Goal: Transaction & Acquisition: Subscribe to service/newsletter

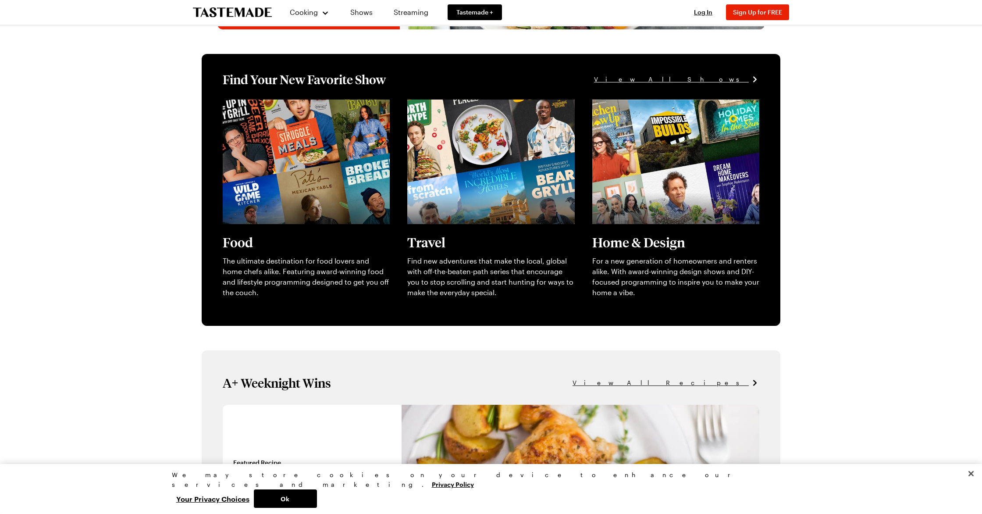
scroll to position [124, 0]
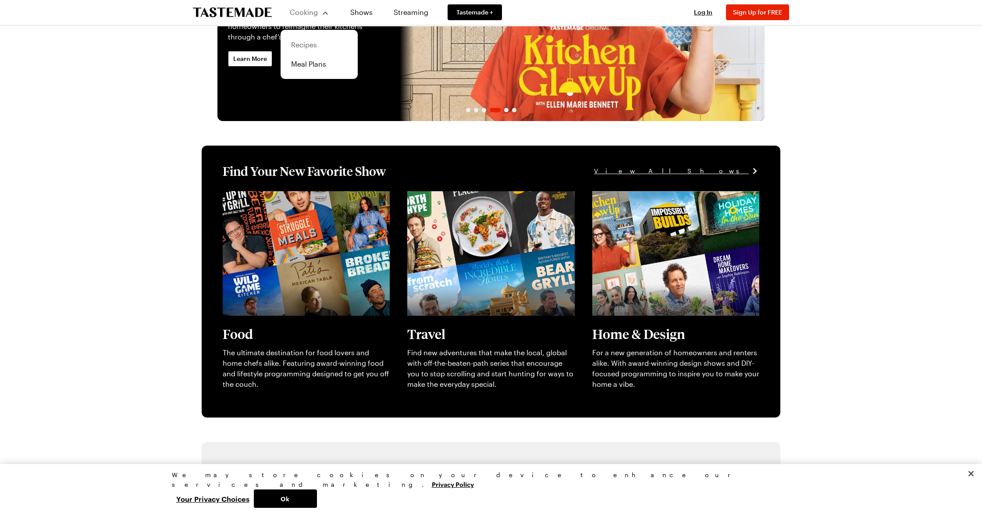
click at [304, 48] on link "Recipes" at bounding box center [319, 44] width 67 height 19
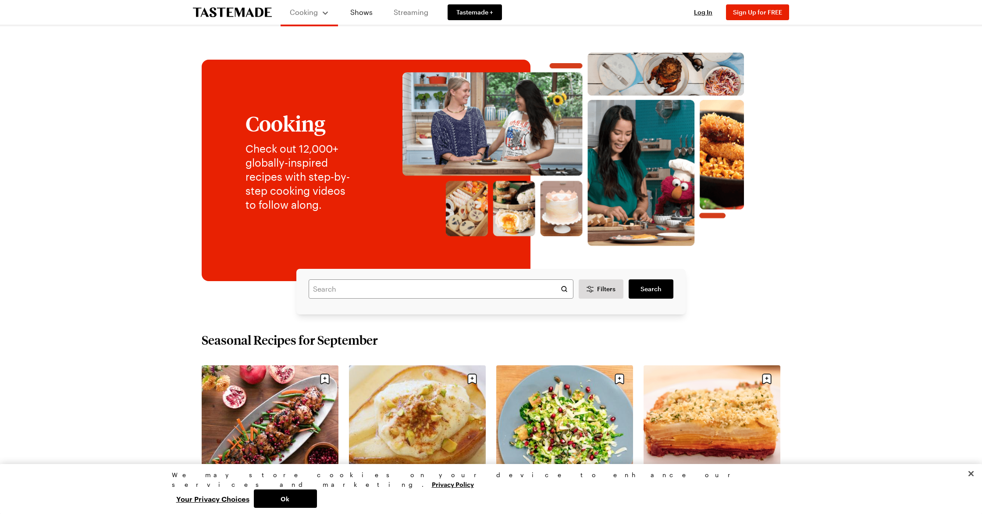
scroll to position [0, 0]
click at [473, 11] on span "Tastemade +" at bounding box center [474, 12] width 37 height 9
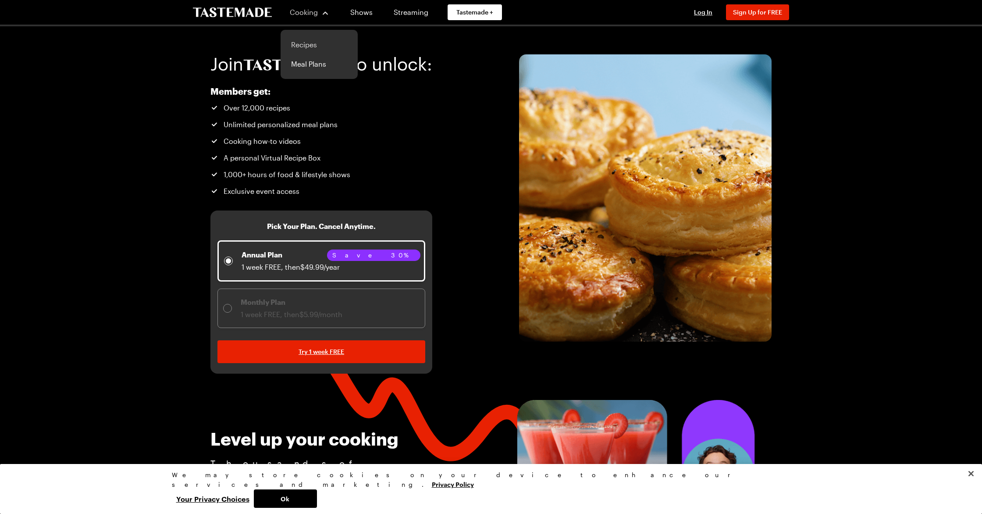
click at [311, 43] on link "Recipes" at bounding box center [319, 44] width 67 height 19
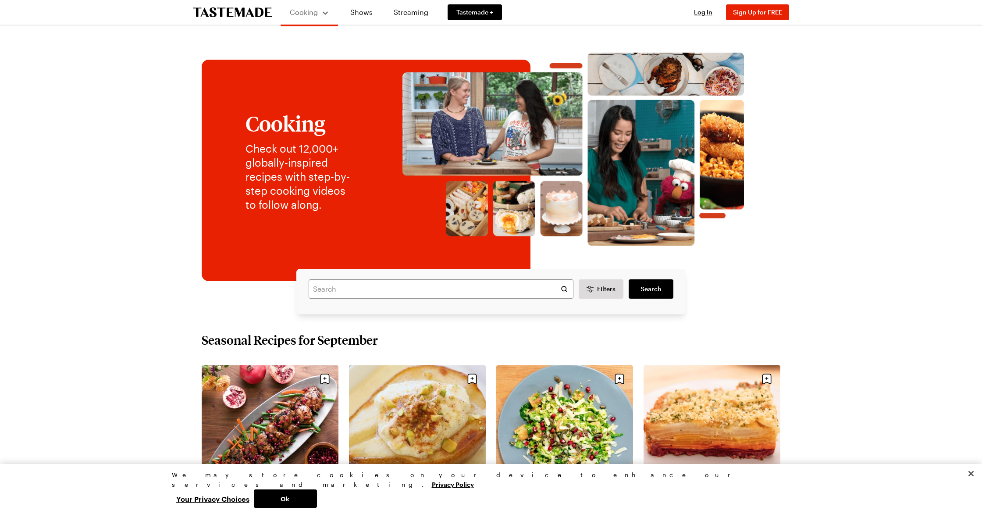
scroll to position [4, 0]
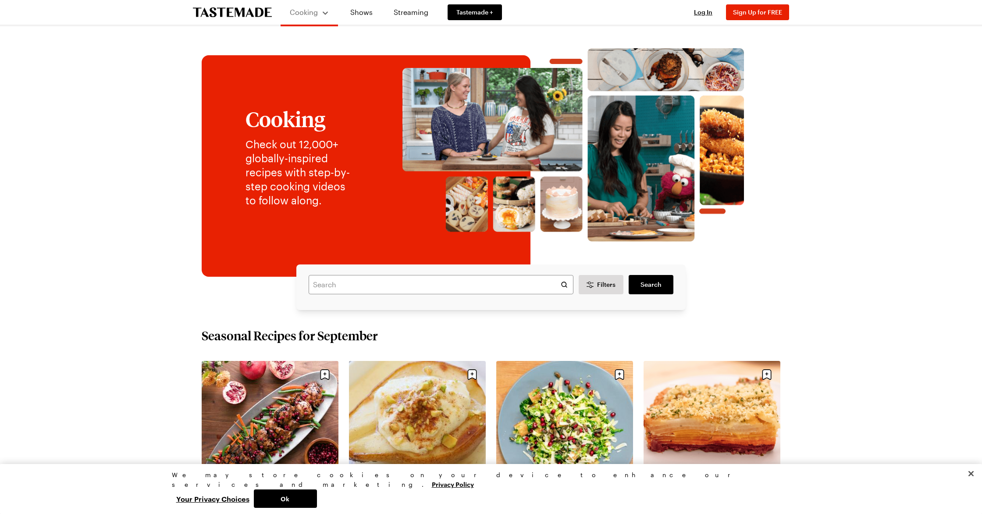
click at [454, 135] on img at bounding box center [573, 144] width 397 height 193
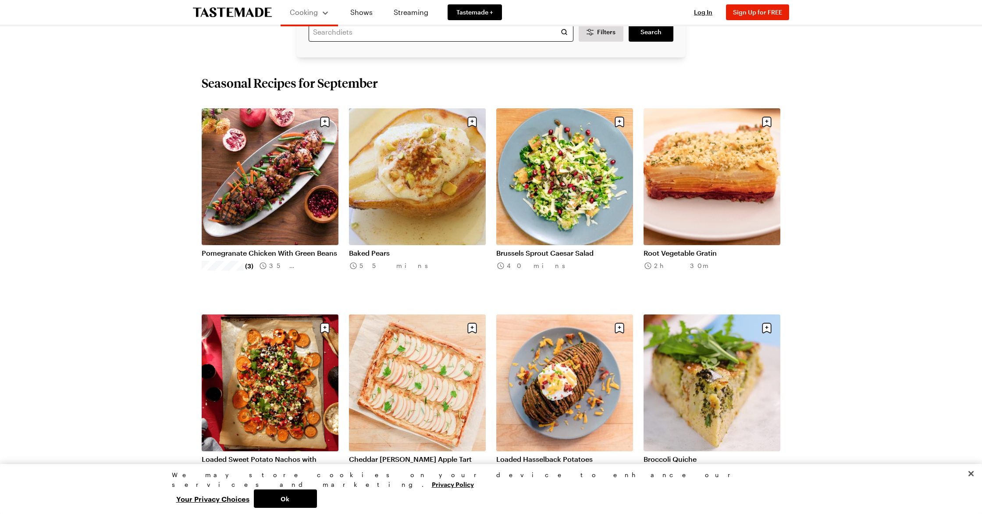
scroll to position [259, 0]
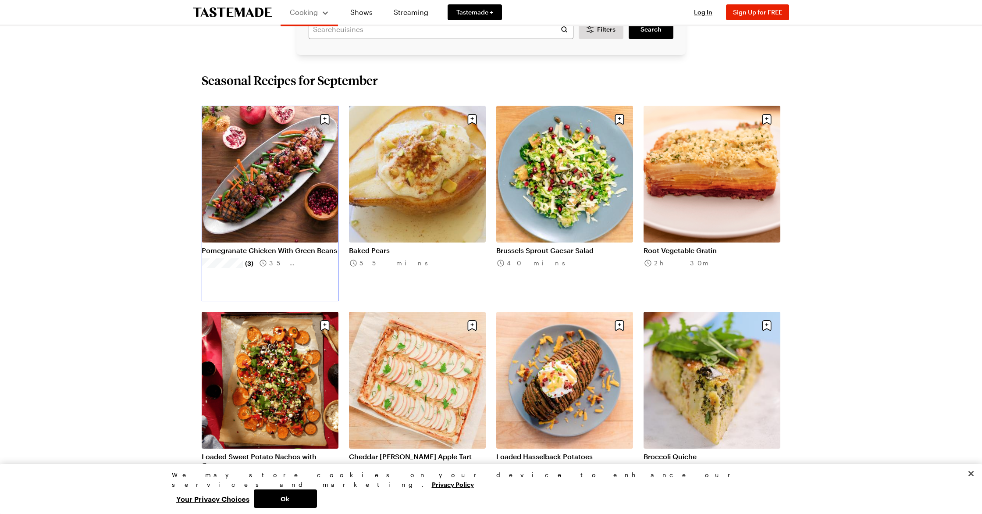
click at [253, 246] on link "Pomegranate Chicken With Green Beans" at bounding box center [270, 250] width 137 height 9
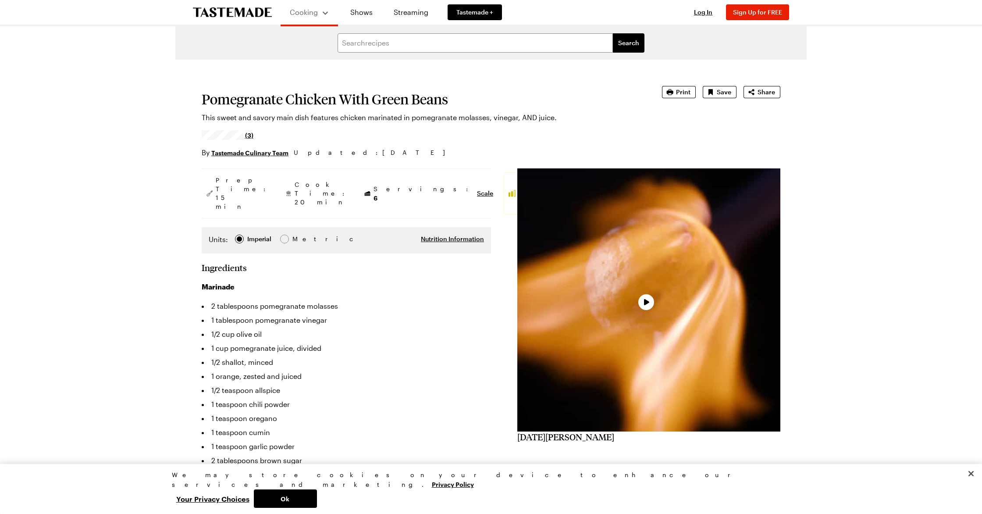
click at [641, 294] on div "Video Player" at bounding box center [648, 299] width 263 height 263
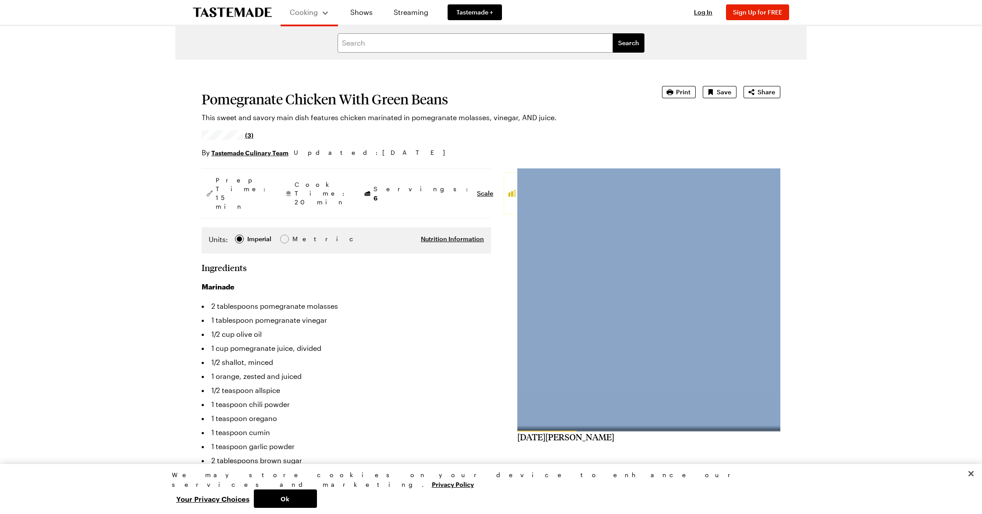
drag, startPoint x: 559, startPoint y: 418, endPoint x: 848, endPoint y: 411, distance: 289.3
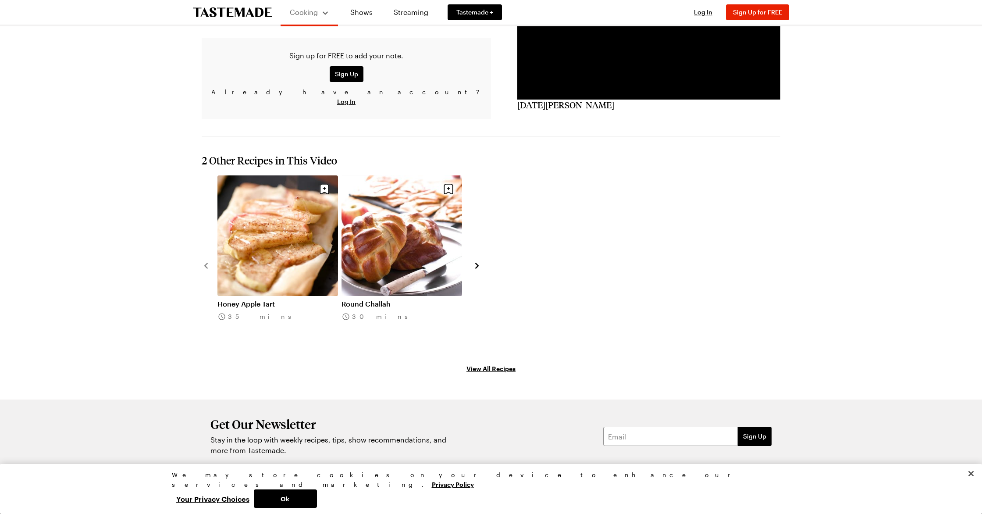
scroll to position [976, 0]
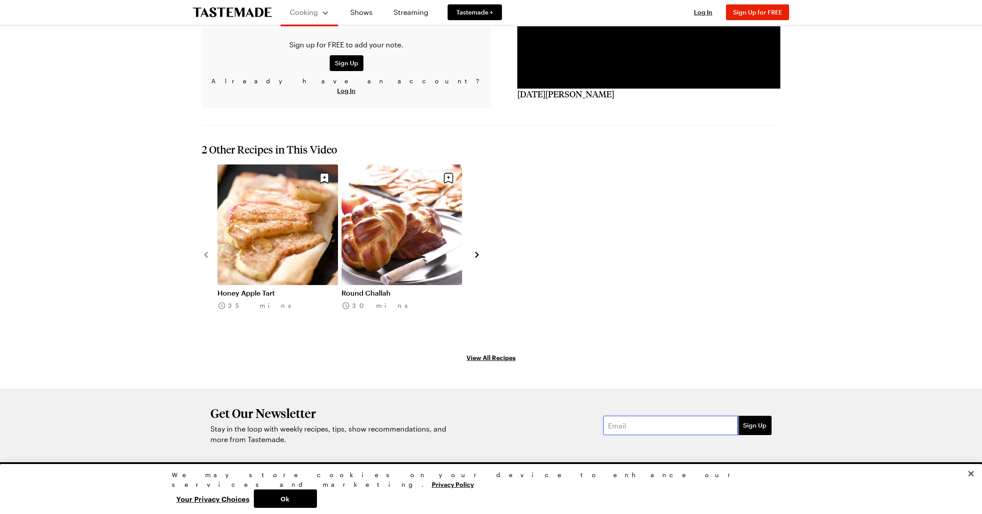
click at [674, 415] on input "email" at bounding box center [670, 424] width 135 height 19
type input "[EMAIL_ADDRESS][DOMAIN_NAME]"
click at [759, 421] on span "Sign Up" at bounding box center [754, 425] width 23 height 9
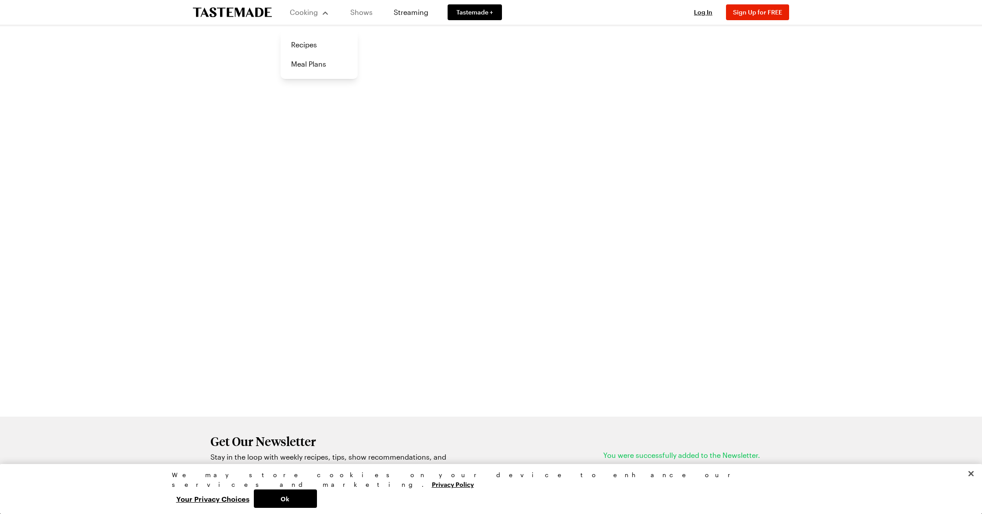
click at [361, 10] on link "Shows" at bounding box center [361, 12] width 40 height 25
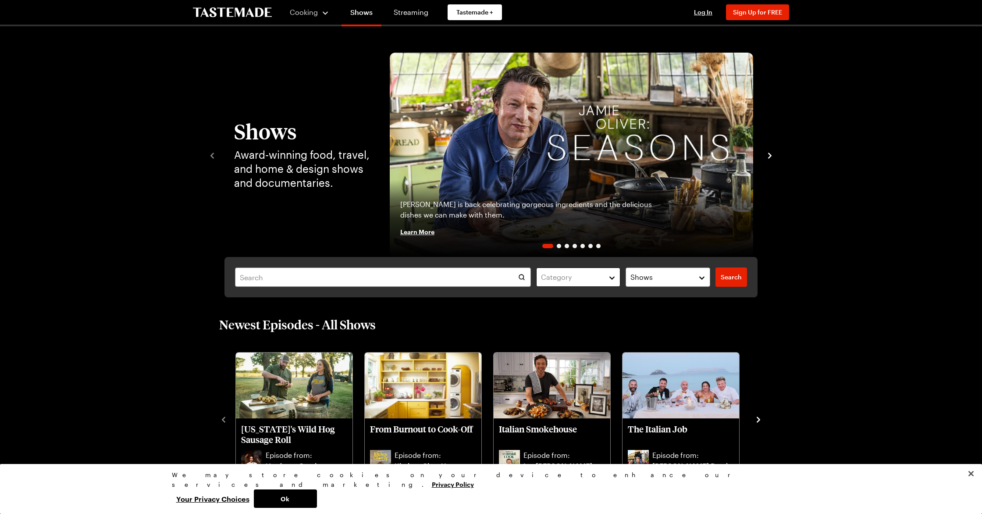
click at [598, 280] on div "Category" at bounding box center [572, 277] width 62 height 11
click at [574, 295] on div "Food" at bounding box center [579, 298] width 70 height 11
click at [564, 297] on div "Food" at bounding box center [579, 298] width 70 height 11
click at [592, 298] on div "Food" at bounding box center [579, 298] width 70 height 11
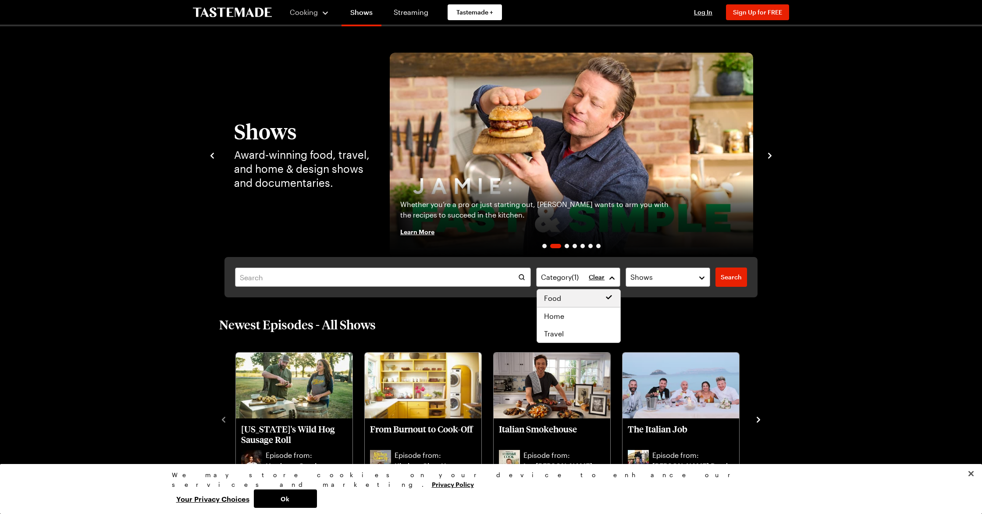
click at [722, 278] on div "Category ( 1 ) Clear Shows Search Search" at bounding box center [490, 277] width 533 height 40
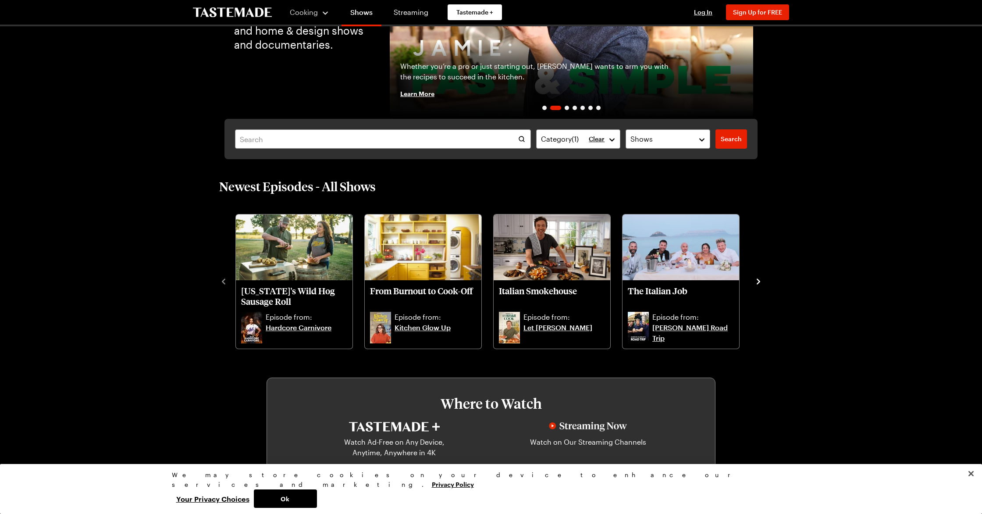
scroll to position [187, 0]
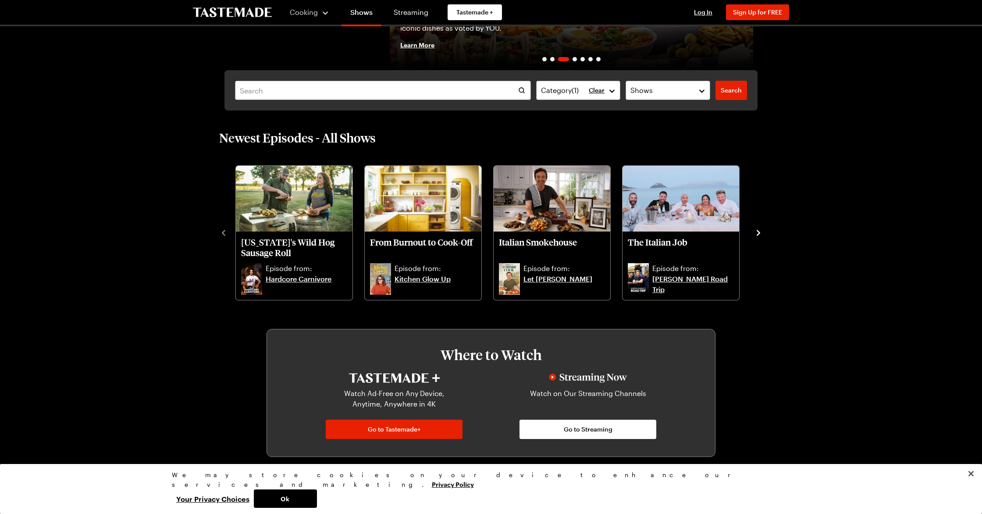
click at [757, 233] on icon "navigate to next item" at bounding box center [758, 232] width 9 height 9
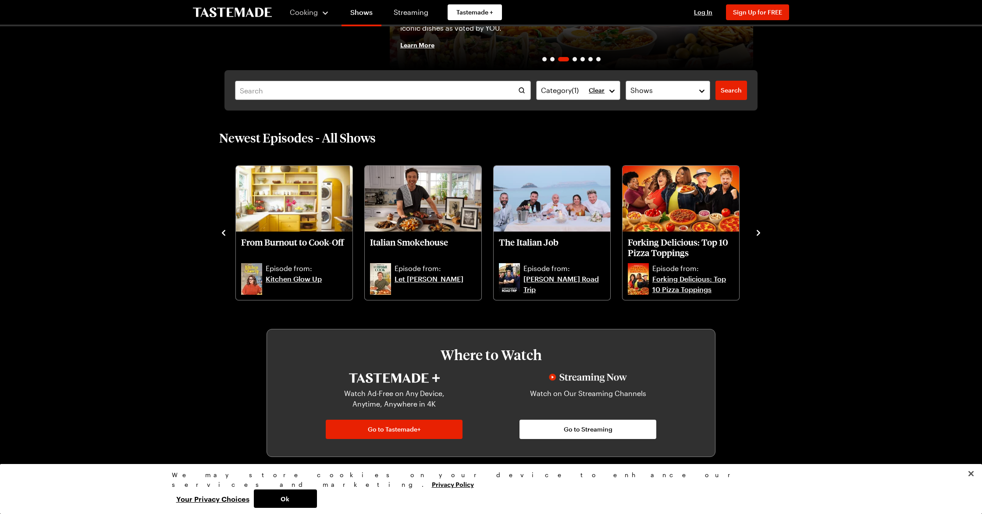
click at [757, 233] on icon "navigate to next item" at bounding box center [758, 232] width 9 height 9
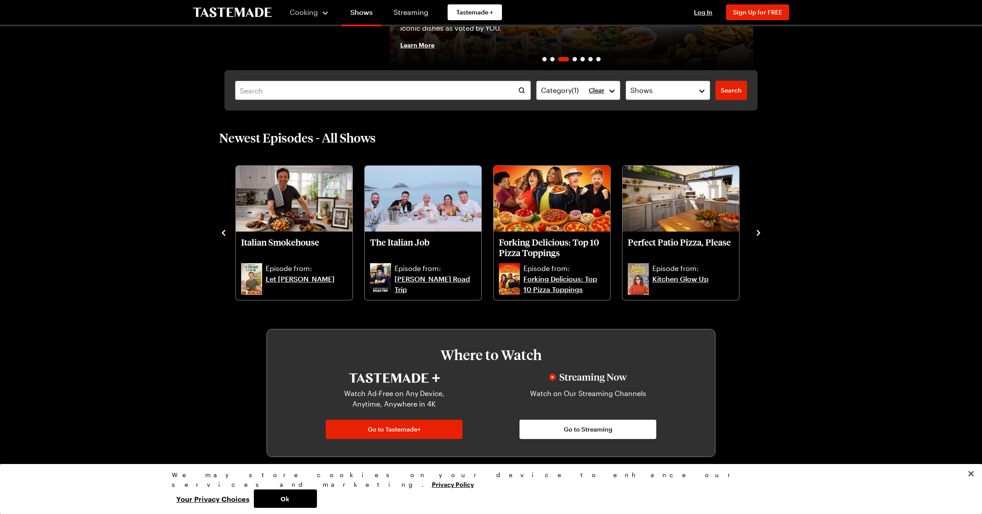
click at [757, 233] on icon "navigate to next item" at bounding box center [758, 232] width 9 height 9
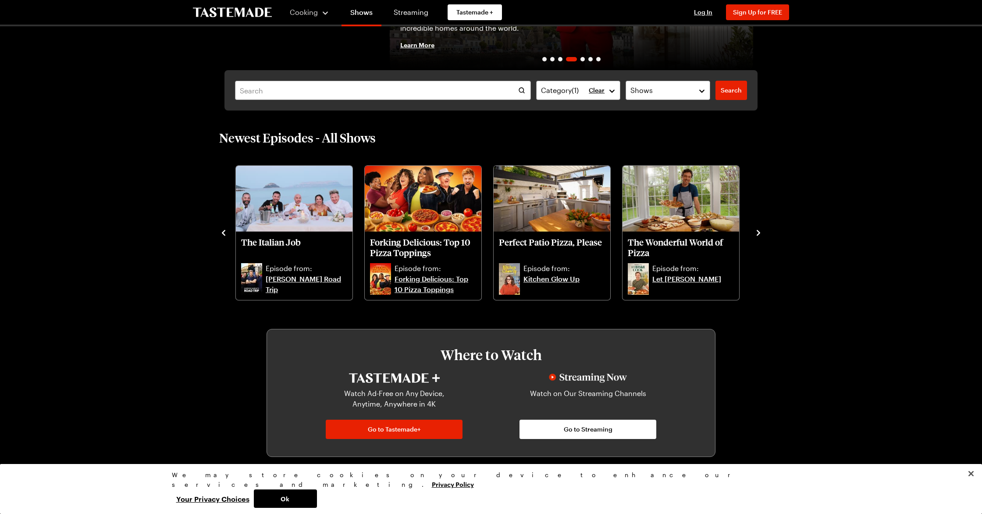
click at [759, 235] on icon "navigate to next item" at bounding box center [758, 232] width 9 height 9
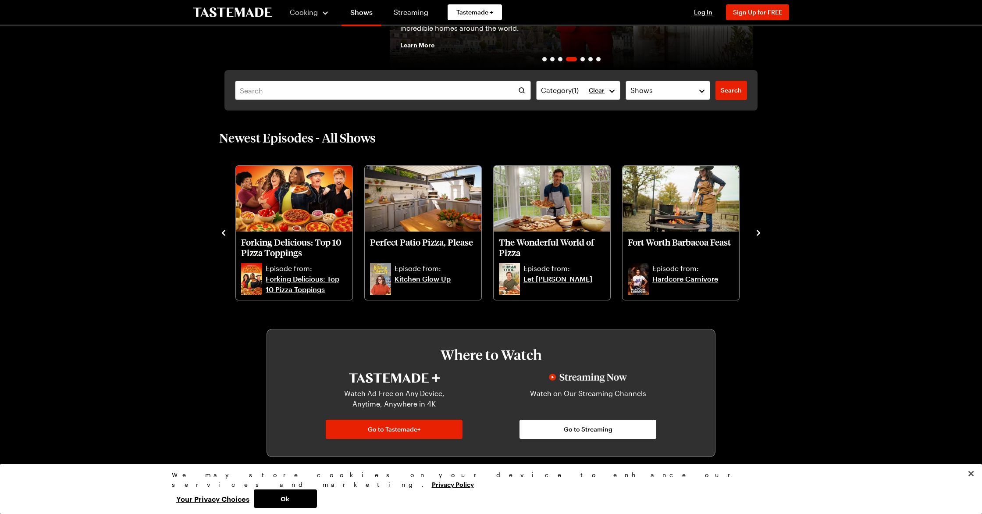
click at [759, 235] on icon "navigate to next item" at bounding box center [758, 232] width 9 height 9
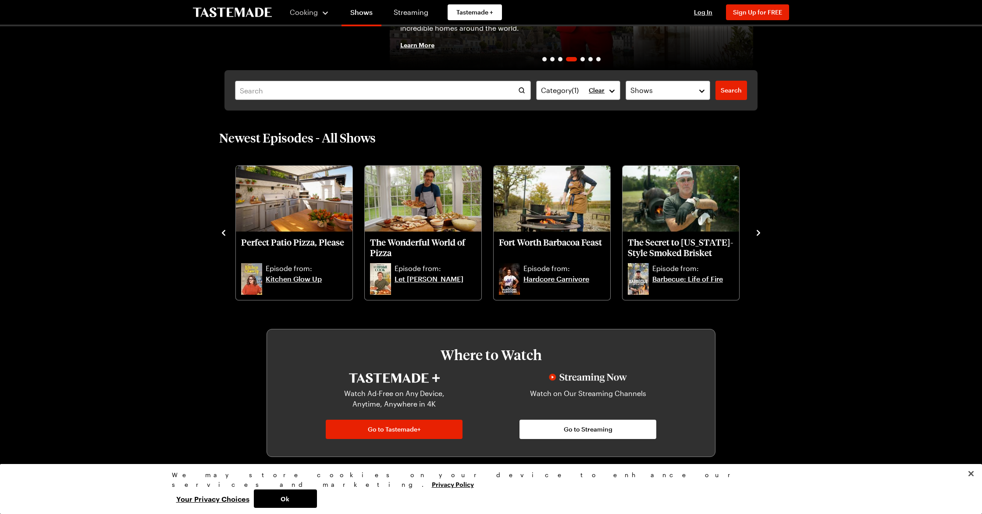
click at [759, 235] on icon "navigate to next item" at bounding box center [758, 232] width 9 height 9
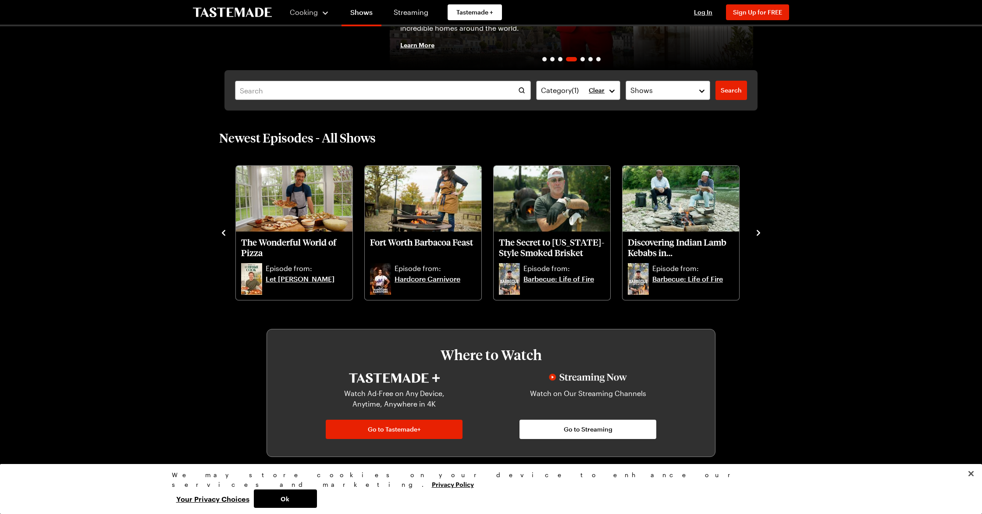
click at [759, 235] on icon "navigate to next item" at bounding box center [758, 232] width 9 height 9
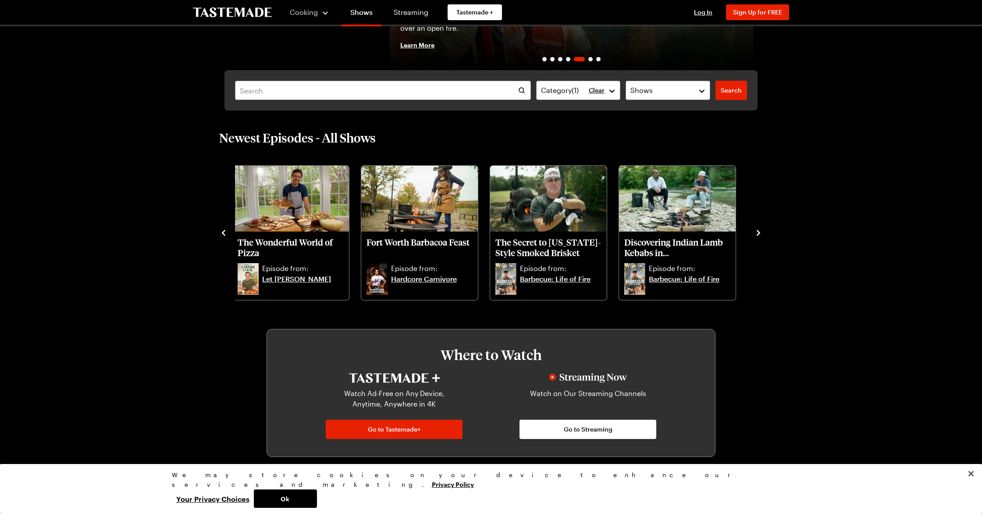
click at [759, 235] on icon "navigate to next item" at bounding box center [758, 232] width 9 height 9
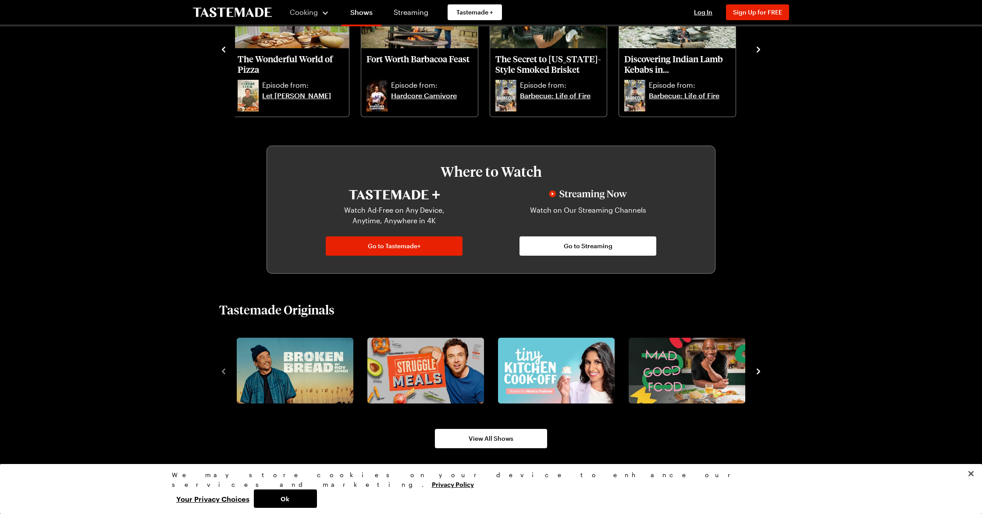
scroll to position [500, 0]
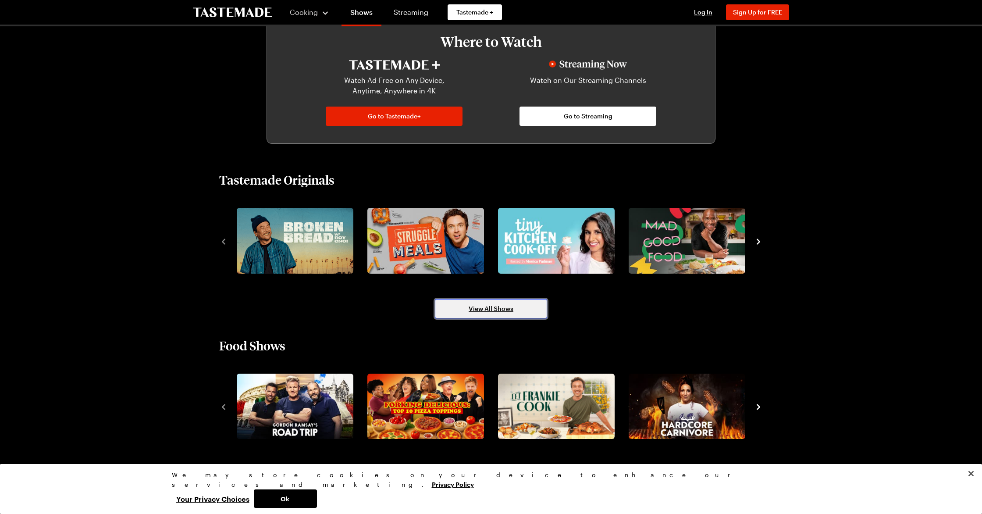
click at [515, 308] on link "View All Shows" at bounding box center [491, 308] width 112 height 19
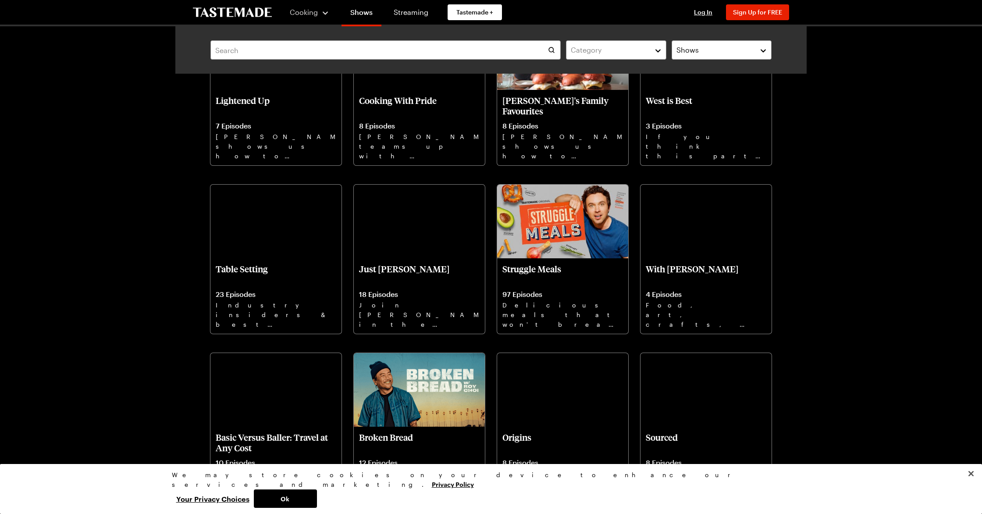
scroll to position [3982, 0]
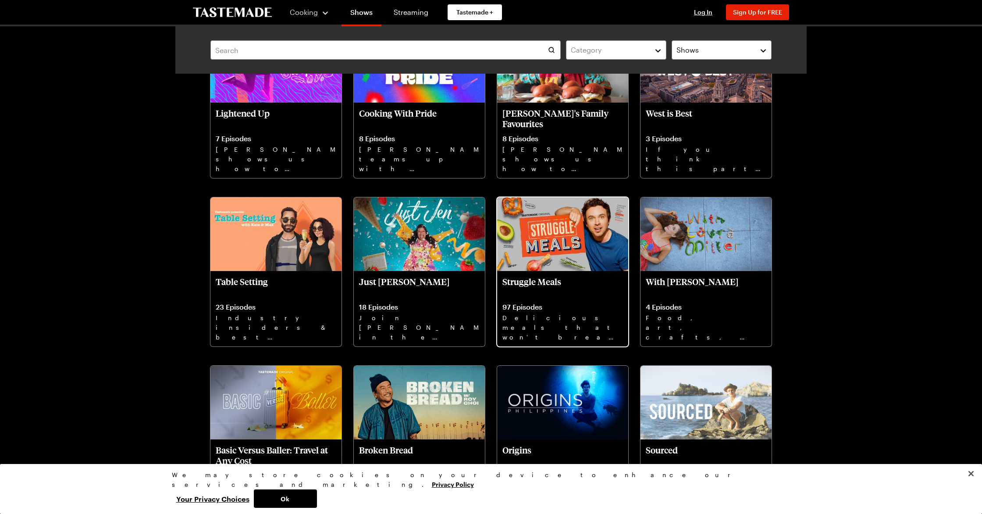
click at [584, 253] on img at bounding box center [562, 234] width 131 height 74
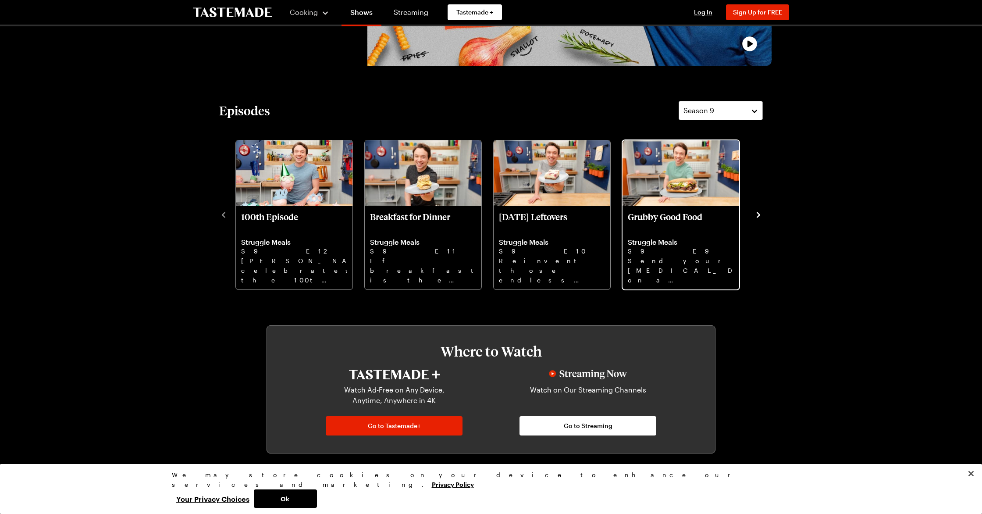
scroll to position [197, 0]
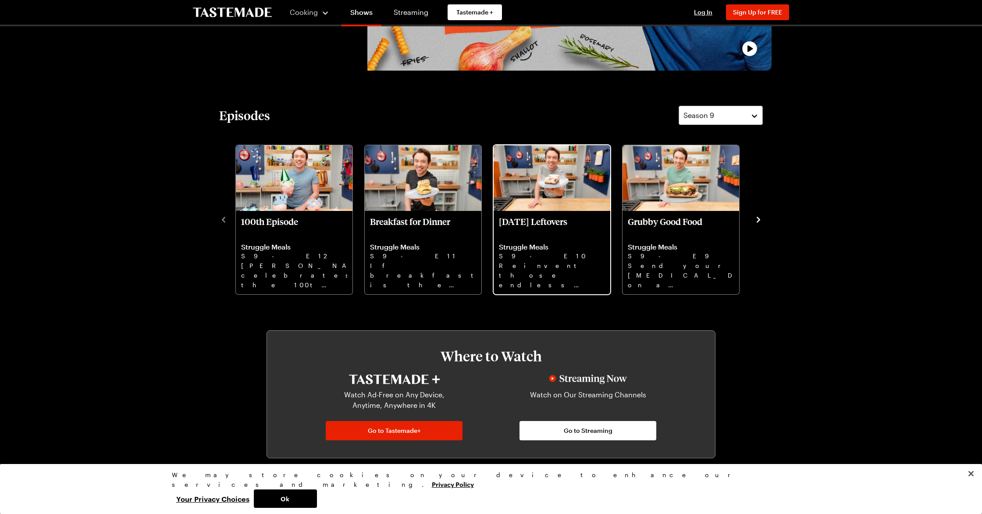
click at [545, 197] on img "Thanksgiving Leftovers" at bounding box center [551, 178] width 117 height 66
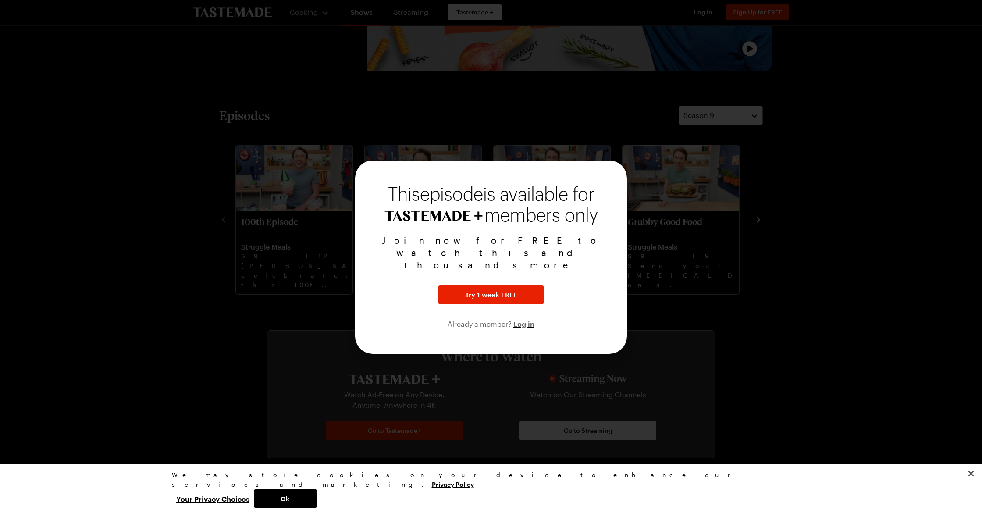
click at [727, 322] on div at bounding box center [491, 257] width 982 height 514
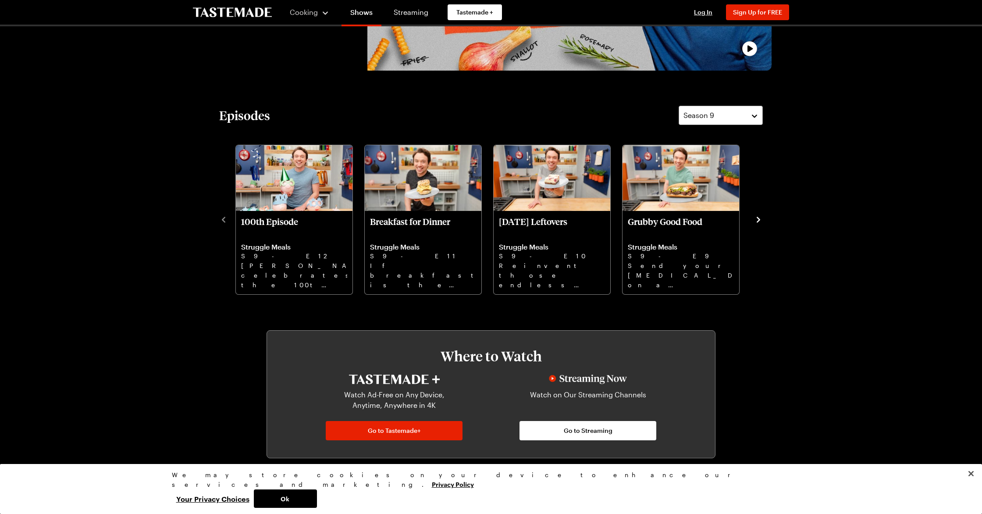
click at [758, 216] on icon "navigate to next item" at bounding box center [758, 219] width 9 height 9
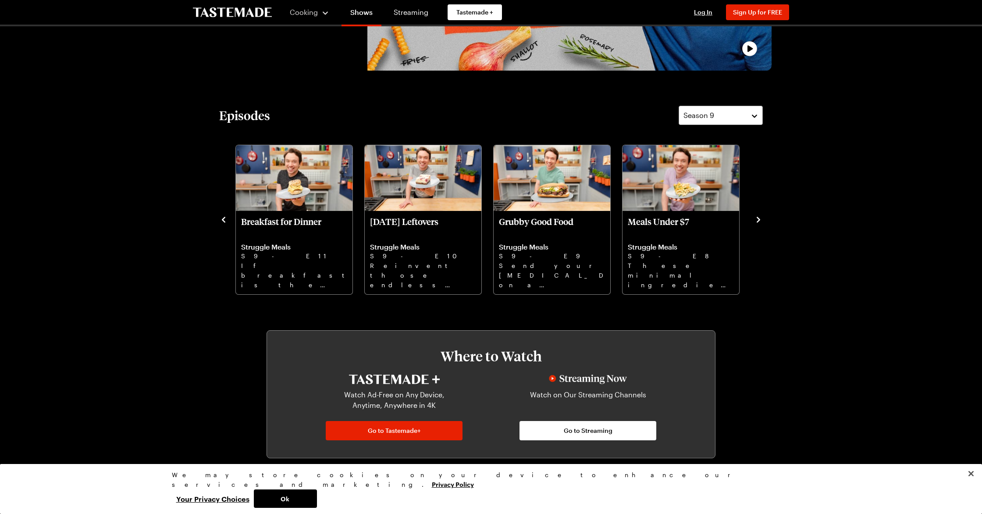
click at [758, 216] on icon "navigate to next item" at bounding box center [758, 219] width 9 height 9
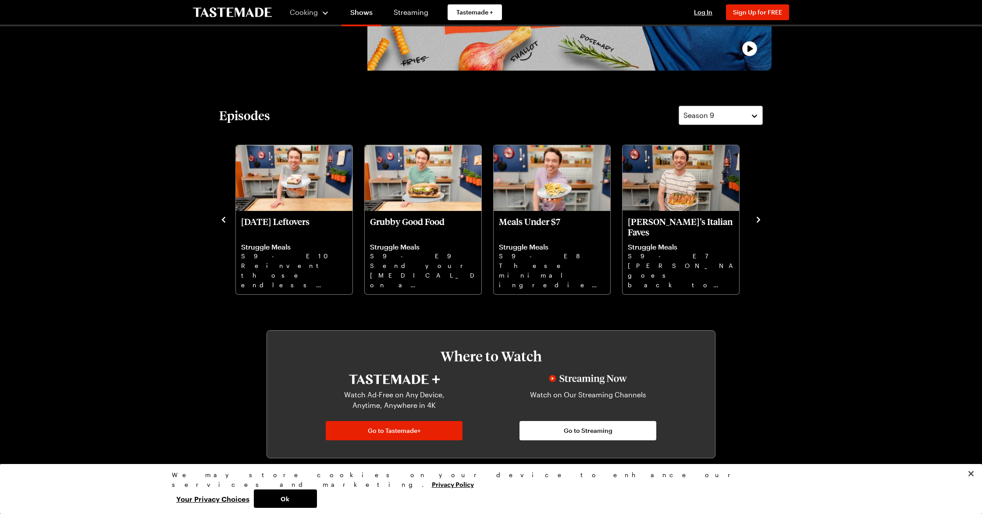
click at [758, 216] on icon "navigate to next item" at bounding box center [758, 219] width 9 height 9
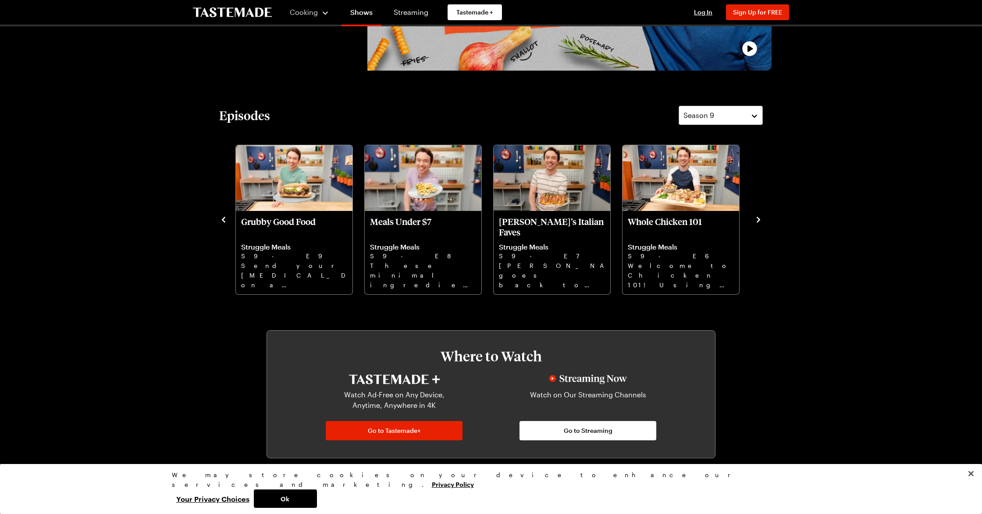
click at [755, 219] on icon "navigate to next item" at bounding box center [758, 219] width 9 height 9
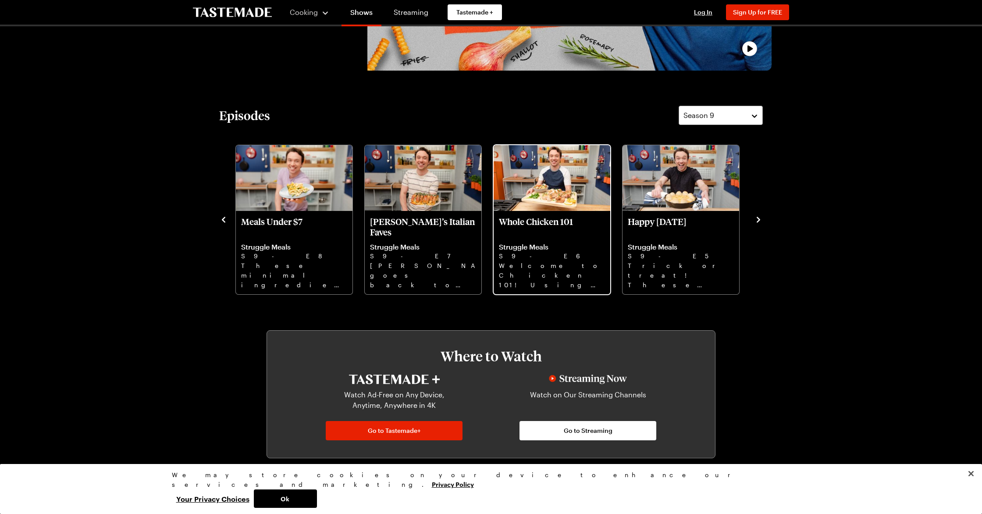
click at [550, 186] on img "Whole Chicken 101" at bounding box center [551, 178] width 117 height 66
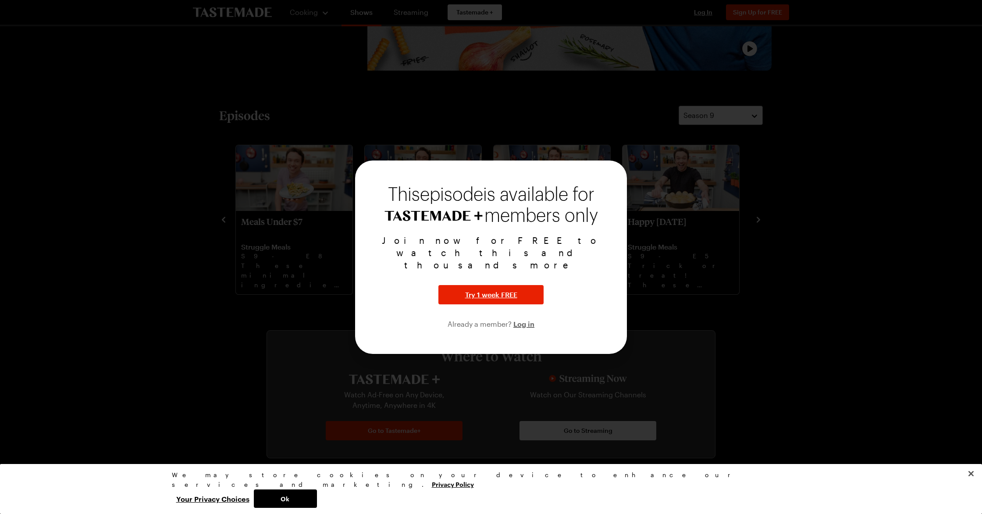
click at [730, 349] on div at bounding box center [491, 257] width 982 height 514
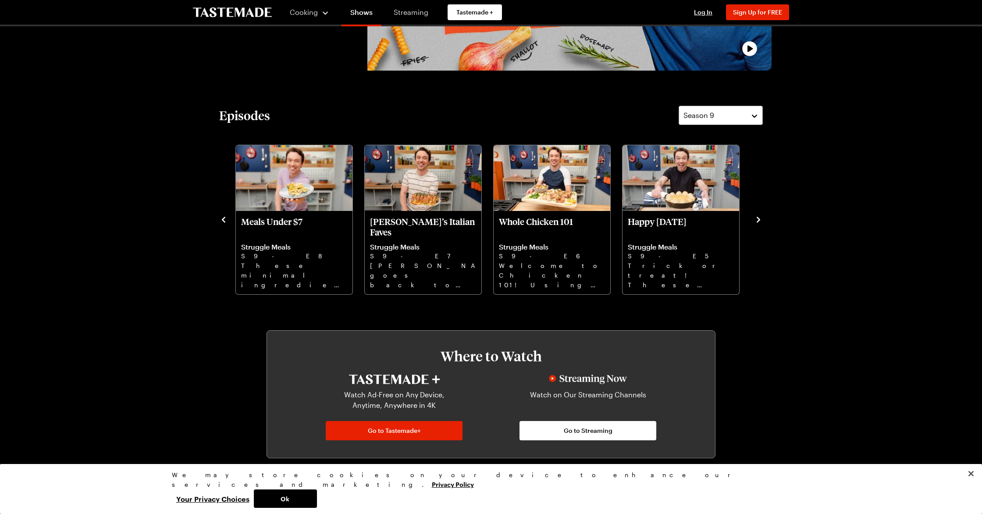
click at [406, 7] on link "Streaming" at bounding box center [411, 12] width 52 height 25
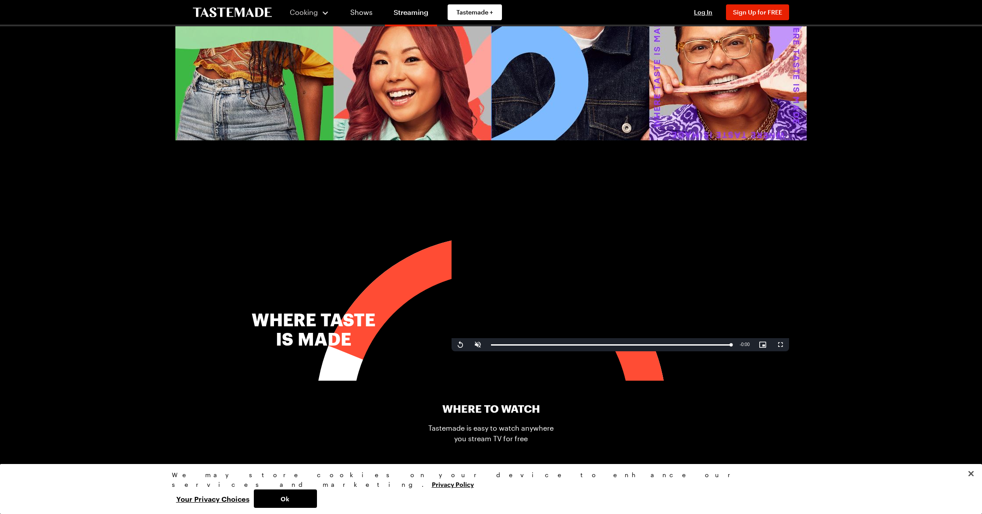
scroll to position [166, 0]
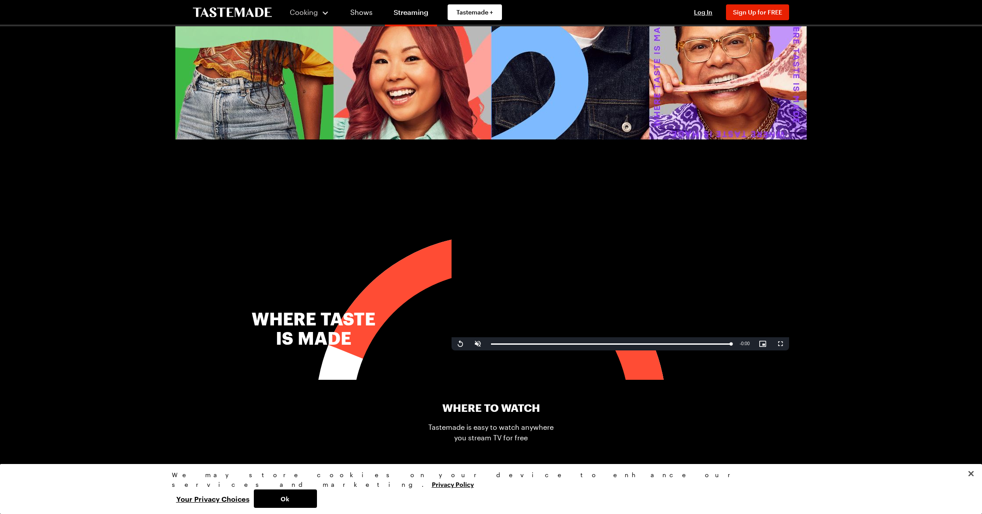
click at [612, 272] on video "Video Player" at bounding box center [619, 255] width 337 height 190
click at [482, 344] on span "Video Player" at bounding box center [478, 344] width 18 height 0
drag, startPoint x: 528, startPoint y: 344, endPoint x: 473, endPoint y: 346, distance: 55.3
click at [473, 346] on div "Play Mute 73% Current Time 0:00 / Duration 0:30 Loaded : 100.00% 0:00 0:00 Stre…" at bounding box center [619, 343] width 337 height 13
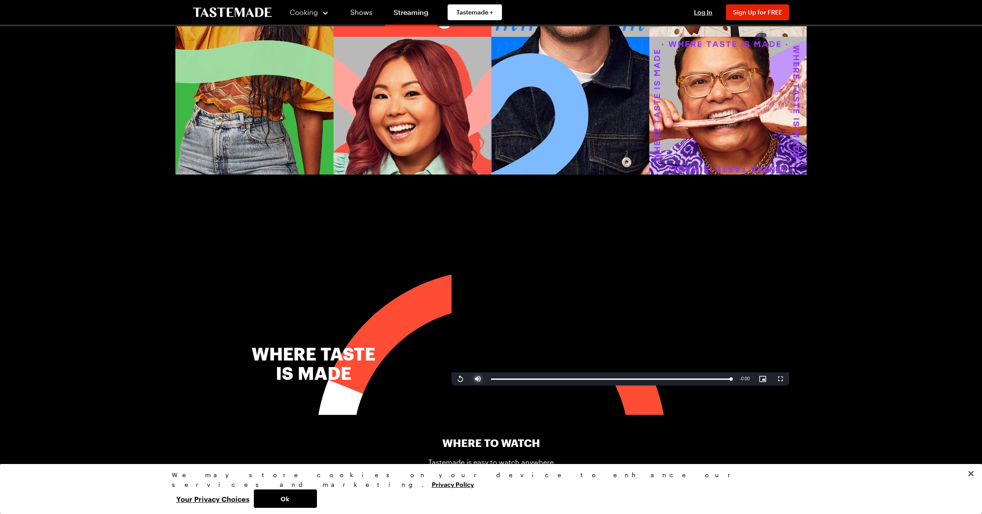
scroll to position [131, 0]
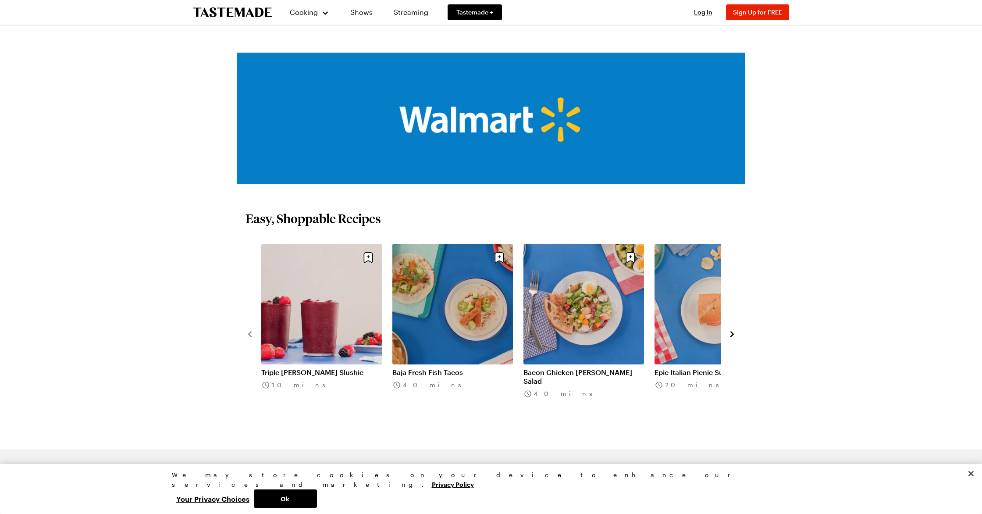
click at [733, 333] on icon "navigate to next item" at bounding box center [732, 334] width 4 height 6
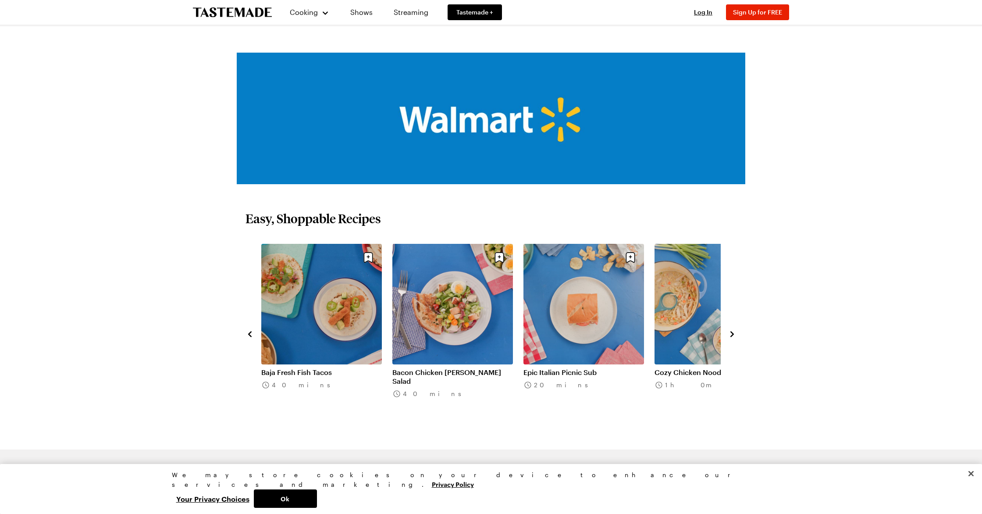
click at [733, 333] on icon "navigate to next item" at bounding box center [732, 334] width 4 height 6
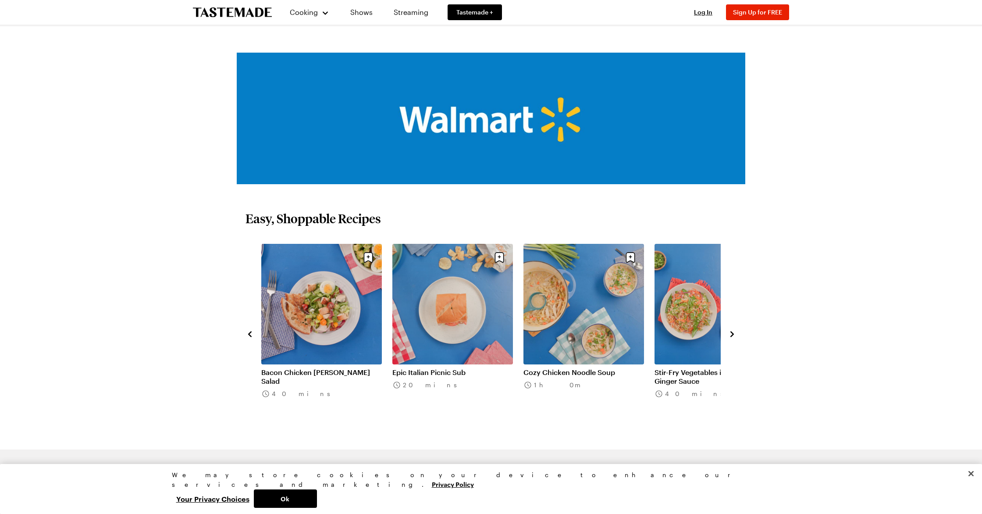
click at [733, 333] on icon "navigate to next item" at bounding box center [732, 334] width 4 height 6
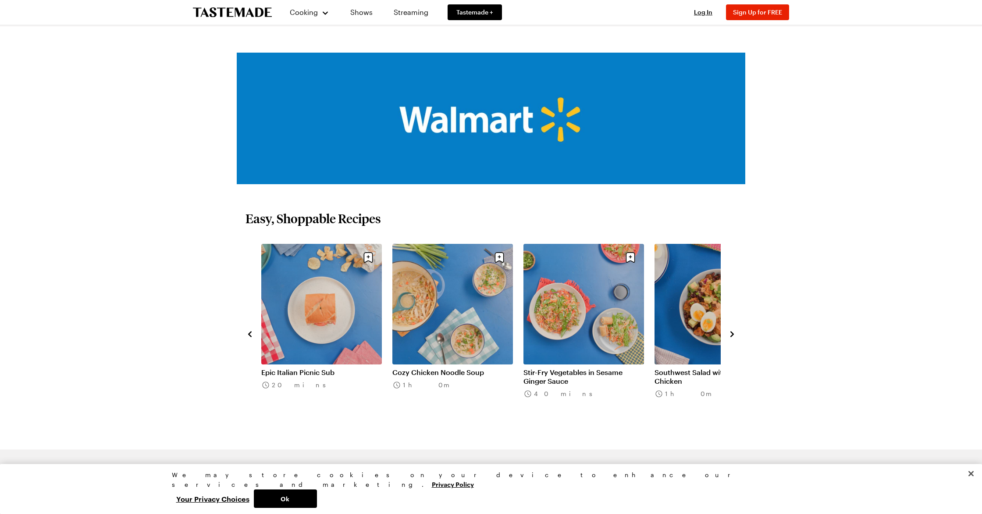
click at [733, 333] on icon "navigate to next item" at bounding box center [732, 334] width 4 height 6
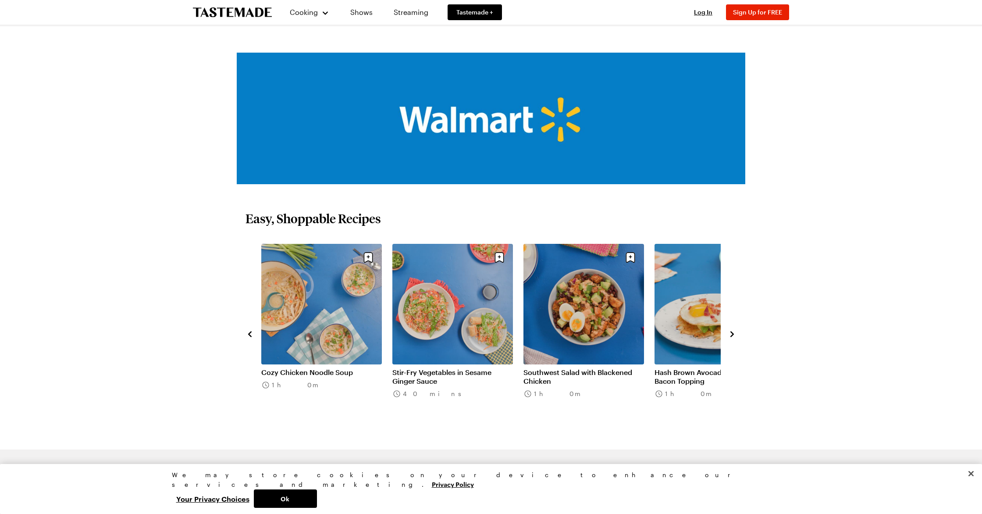
click at [733, 333] on icon "navigate to next item" at bounding box center [732, 334] width 4 height 6
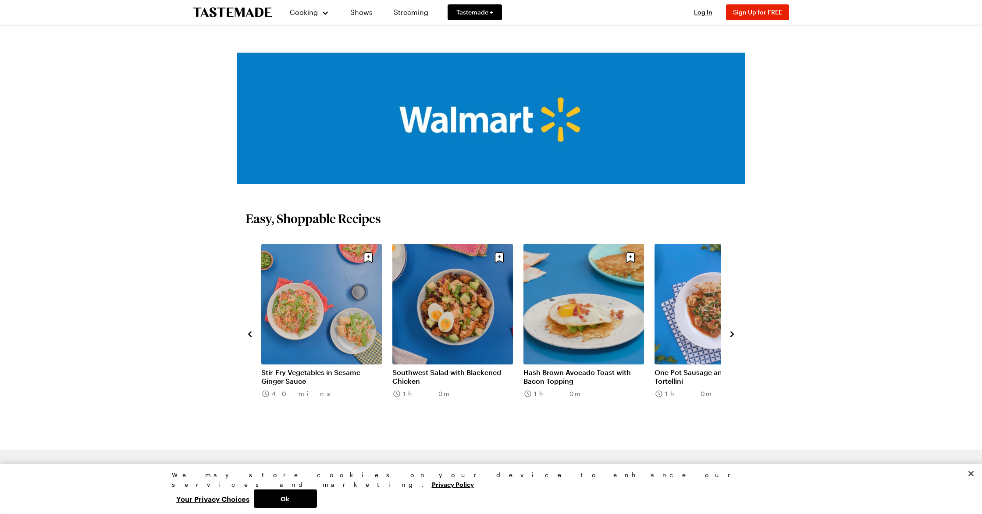
click at [733, 333] on icon "navigate to next item" at bounding box center [732, 334] width 4 height 6
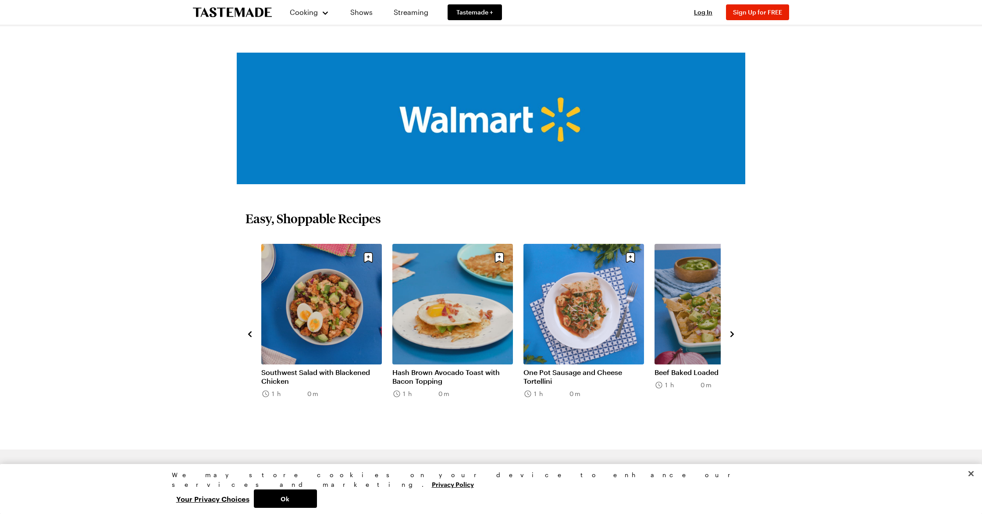
click at [733, 333] on icon "navigate to next item" at bounding box center [732, 334] width 4 height 6
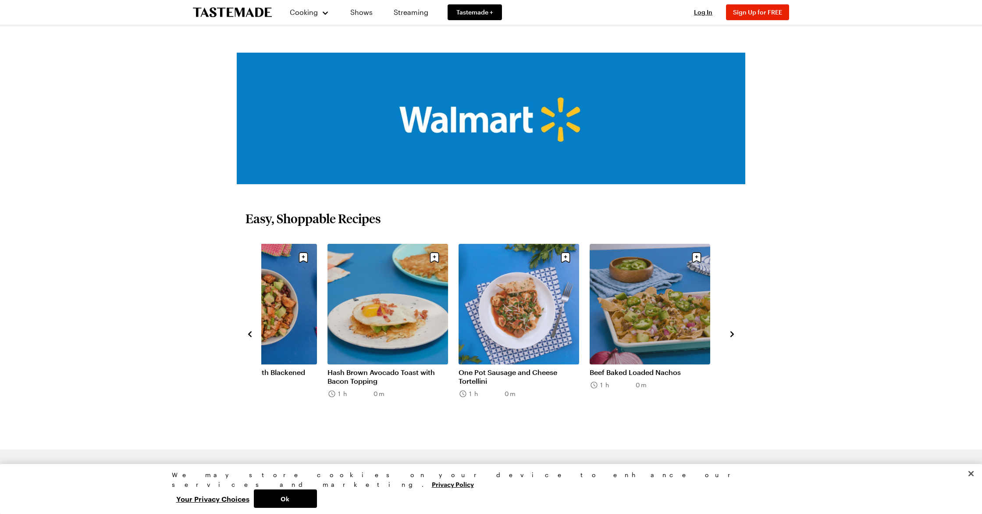
click at [484, 368] on link "One Pot Sausage and Cheese Tortellini" at bounding box center [518, 377] width 121 height 18
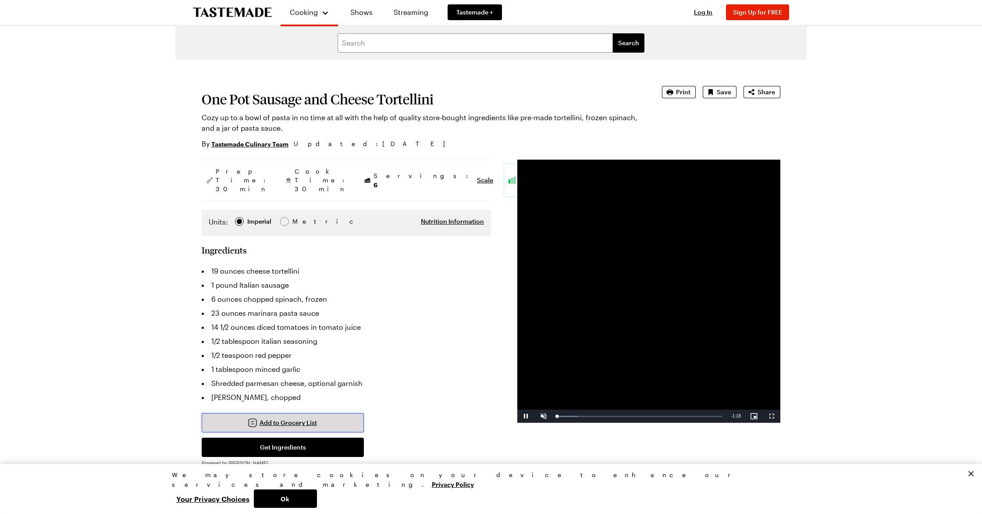
click at [264, 418] on span "Add to Grocery List" at bounding box center [287, 422] width 57 height 9
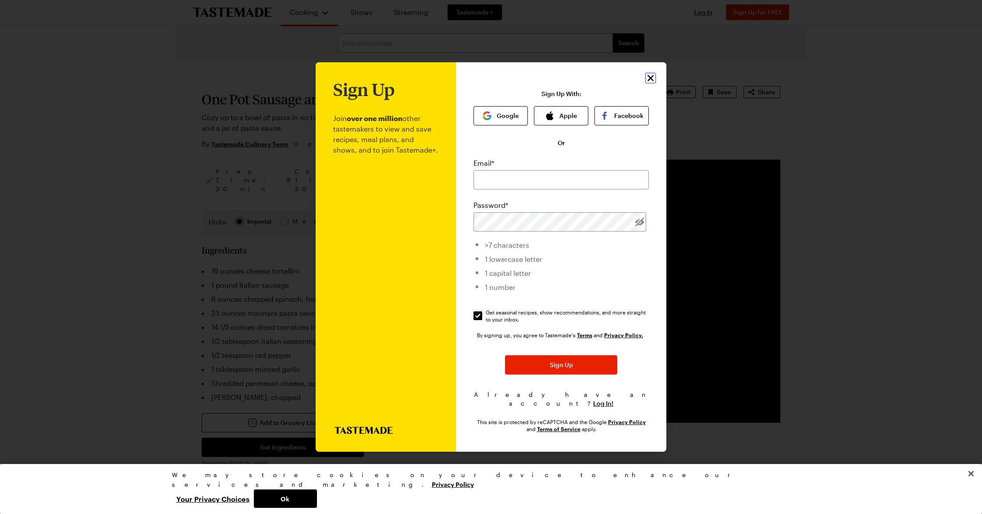
click at [655, 82] on button "Close" at bounding box center [650, 78] width 11 height 11
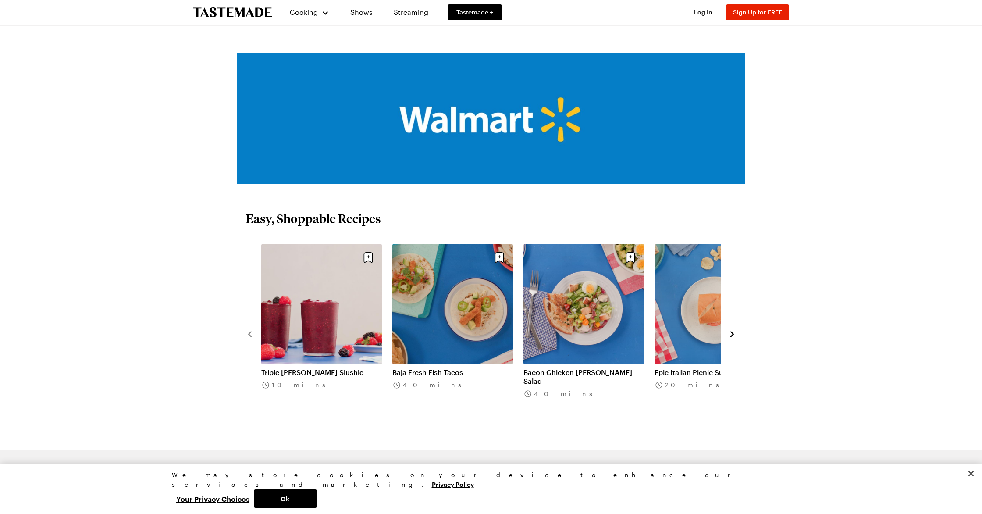
click at [470, 138] on img at bounding box center [491, 118] width 508 height 131
click at [729, 337] on icon "navigate to next item" at bounding box center [731, 334] width 9 height 9
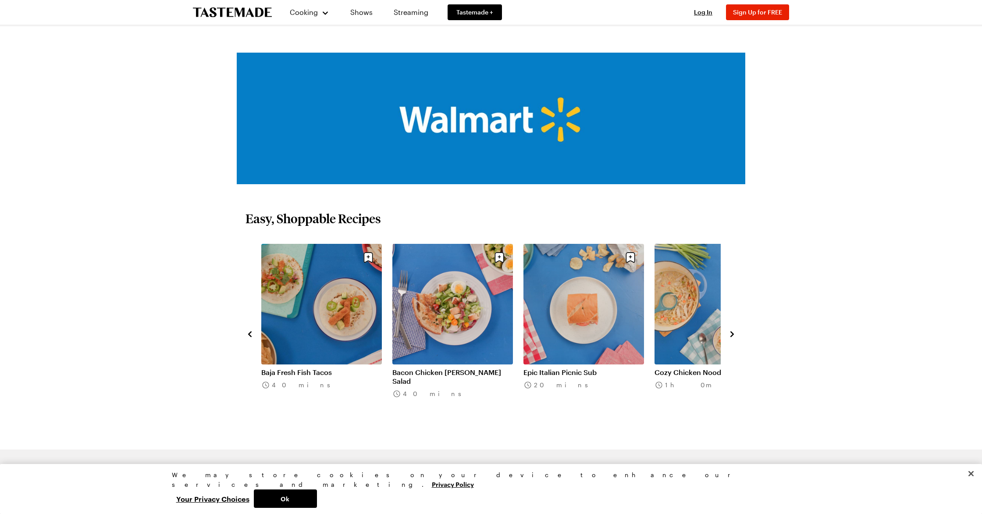
click at [734, 334] on icon "navigate to next item" at bounding box center [731, 334] width 9 height 9
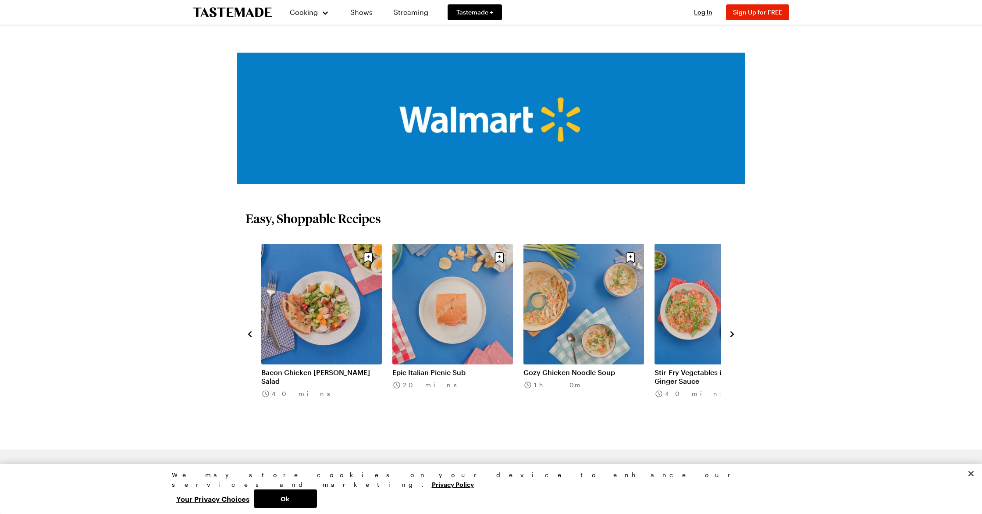
click at [734, 334] on icon "navigate to next item" at bounding box center [731, 334] width 9 height 9
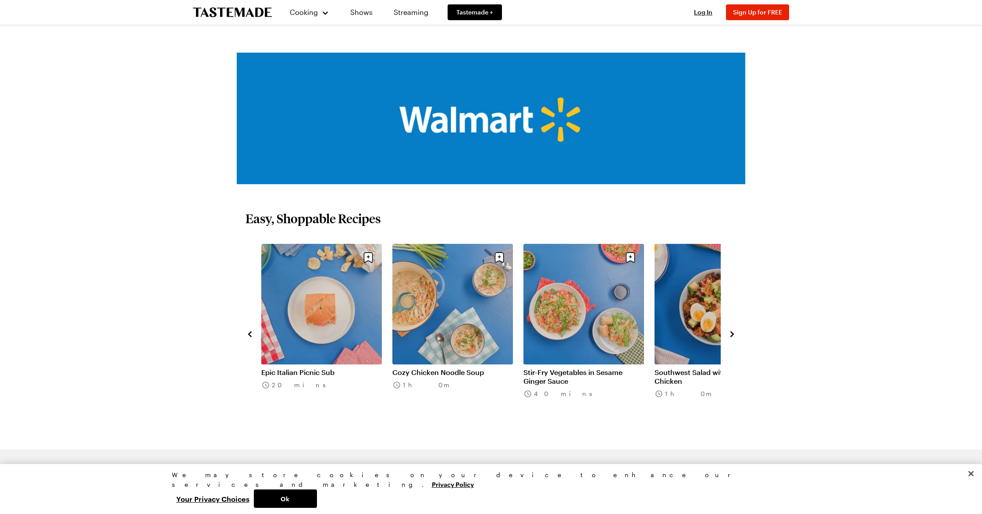
click at [734, 334] on icon "navigate to next item" at bounding box center [731, 334] width 9 height 9
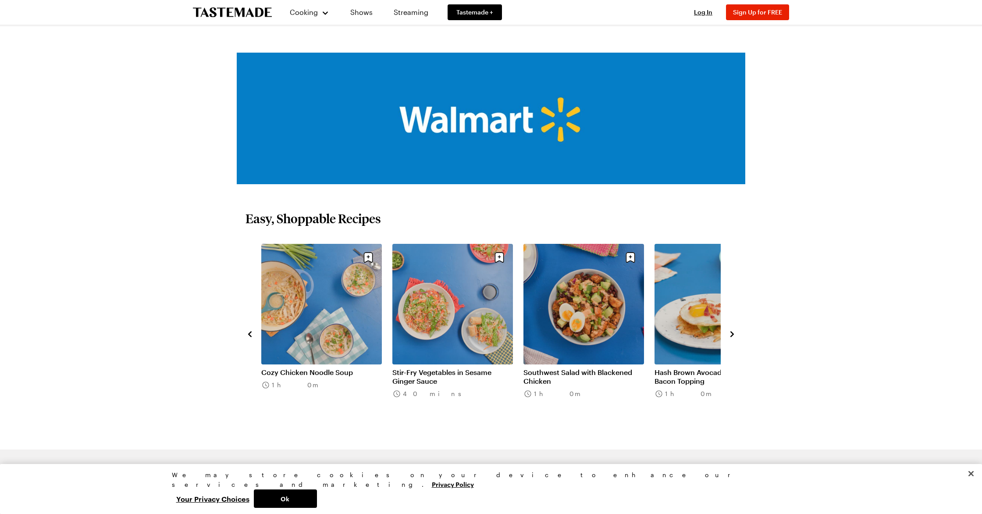
click at [727, 337] on div "Triple Berry Slushie 10 mins Baja Fresh Fish Tacos 40 mins Bacon Chicken Cobb S…" at bounding box center [490, 333] width 491 height 179
click at [729, 336] on icon "navigate to next item" at bounding box center [731, 334] width 9 height 9
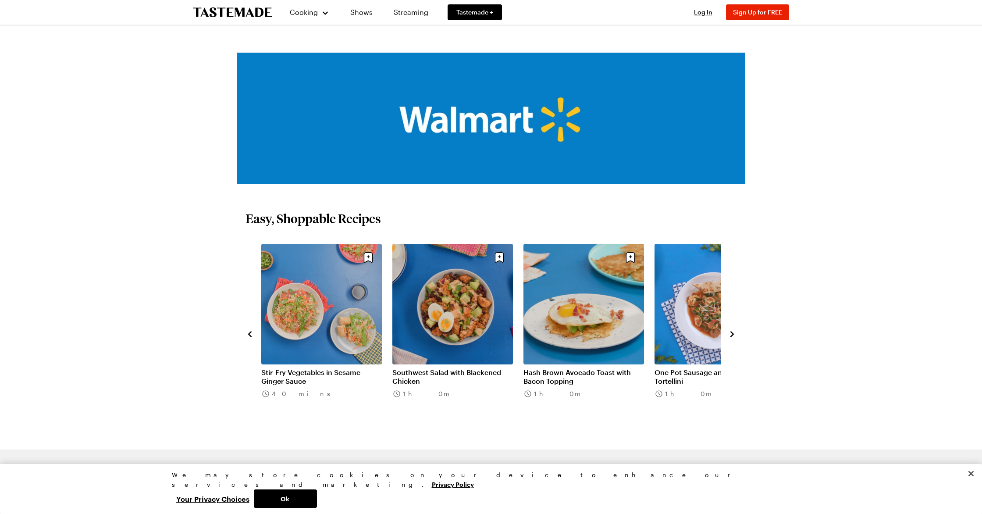
click at [729, 336] on icon "navigate to next item" at bounding box center [731, 334] width 9 height 9
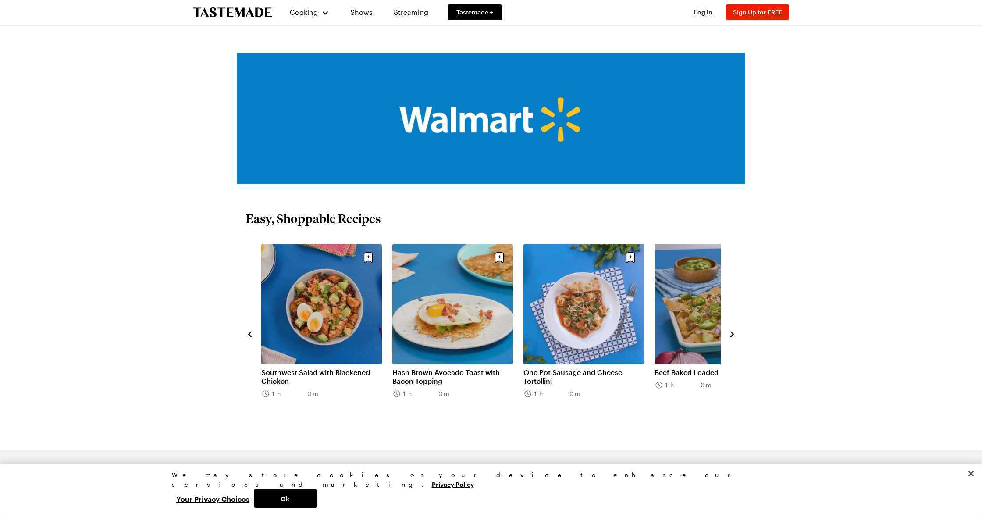
click at [729, 336] on icon "navigate to next item" at bounding box center [731, 334] width 9 height 9
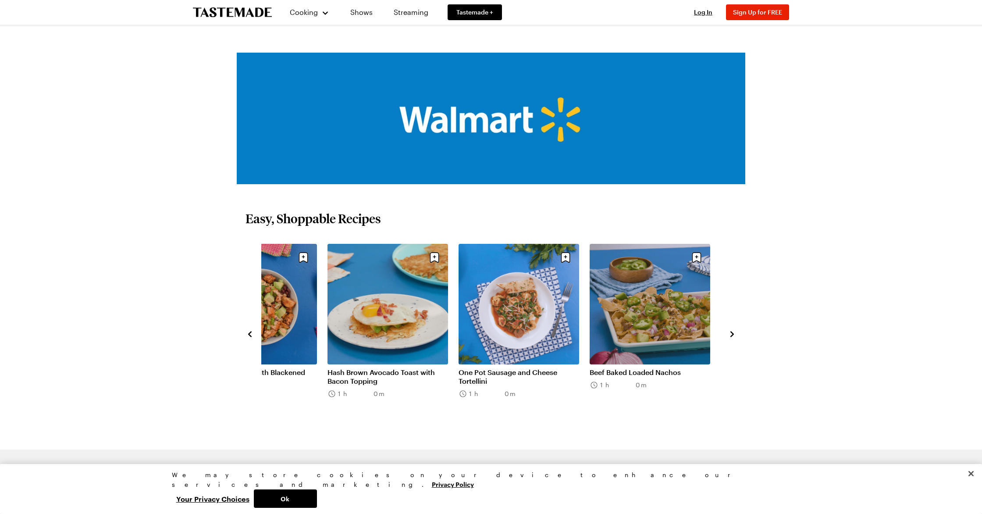
click at [729, 336] on icon "navigate to next item" at bounding box center [731, 334] width 9 height 9
click at [730, 336] on icon "navigate to next item" at bounding box center [732, 334] width 4 height 6
click at [253, 333] on icon "navigate to previous item" at bounding box center [249, 334] width 9 height 9
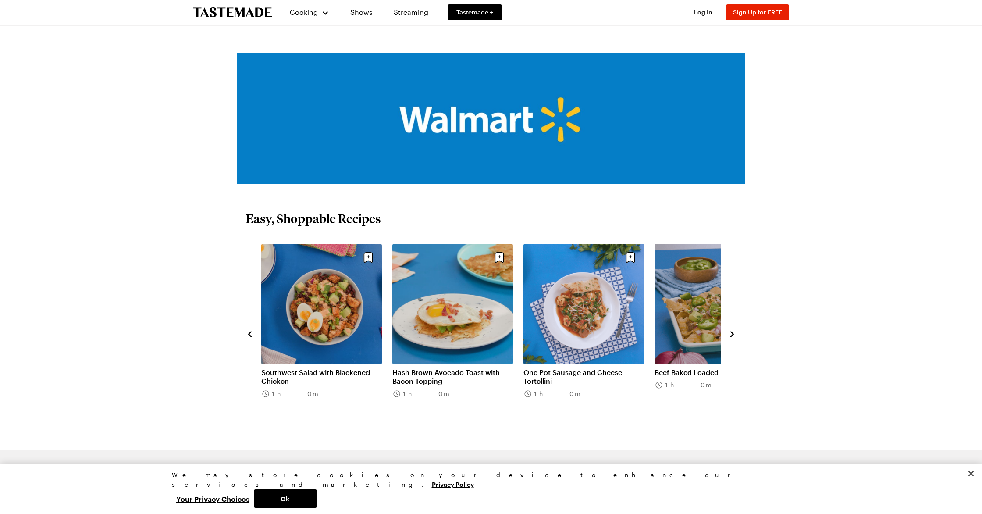
click at [253, 333] on icon "navigate to previous item" at bounding box center [249, 334] width 9 height 9
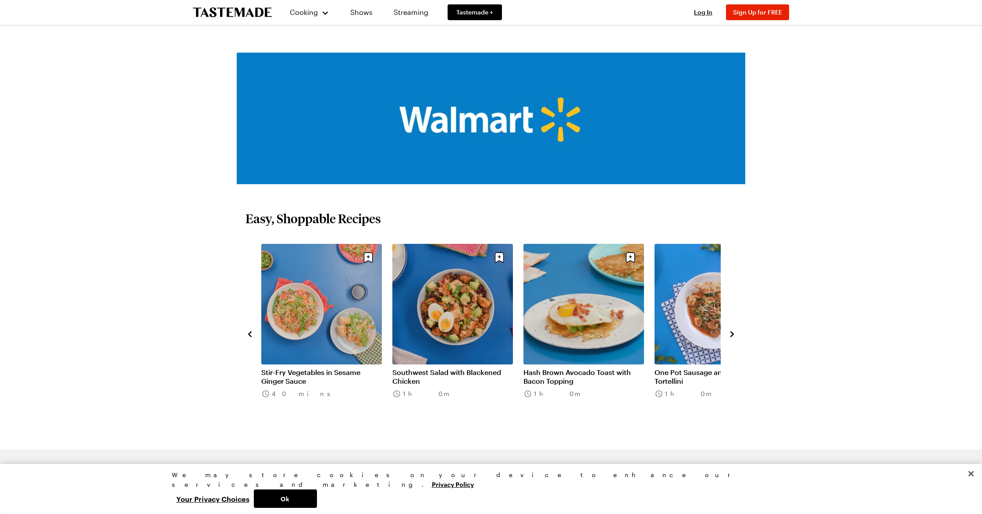
click at [253, 333] on icon "navigate to previous item" at bounding box center [249, 334] width 9 height 9
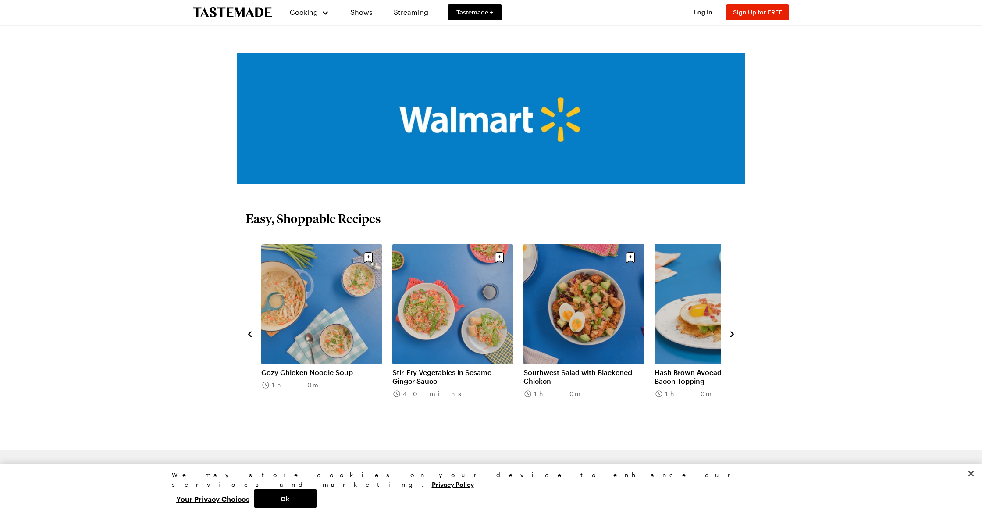
click at [612, 368] on link "Southwest Salad with Blackened Chicken" at bounding box center [583, 377] width 121 height 18
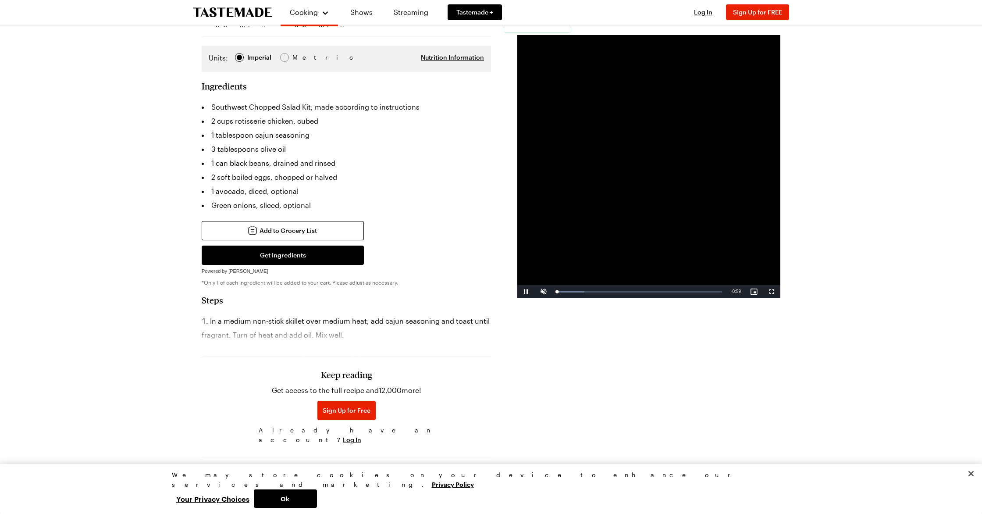
scroll to position [170, 0]
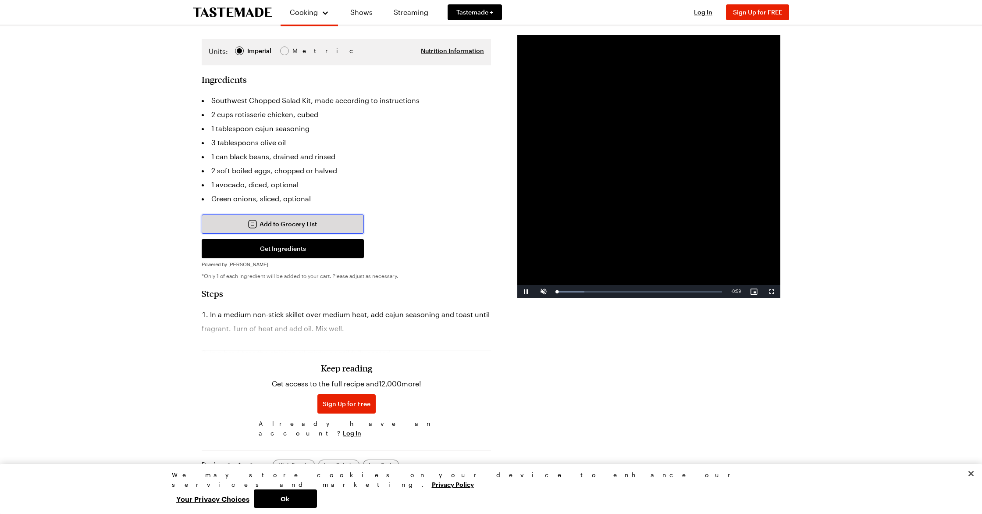
click at [301, 220] on span "Add to Grocery List" at bounding box center [287, 224] width 57 height 9
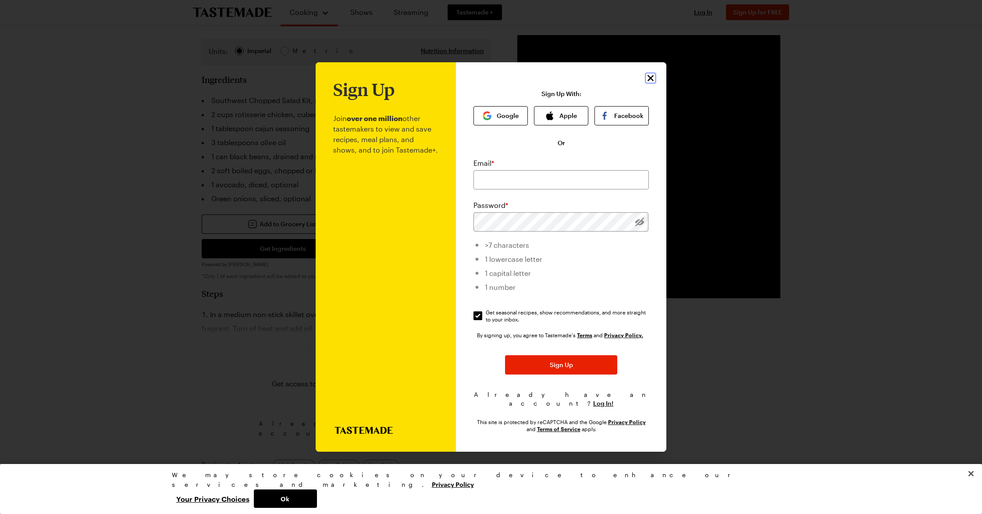
click at [647, 82] on icon "Close" at bounding box center [650, 78] width 11 height 11
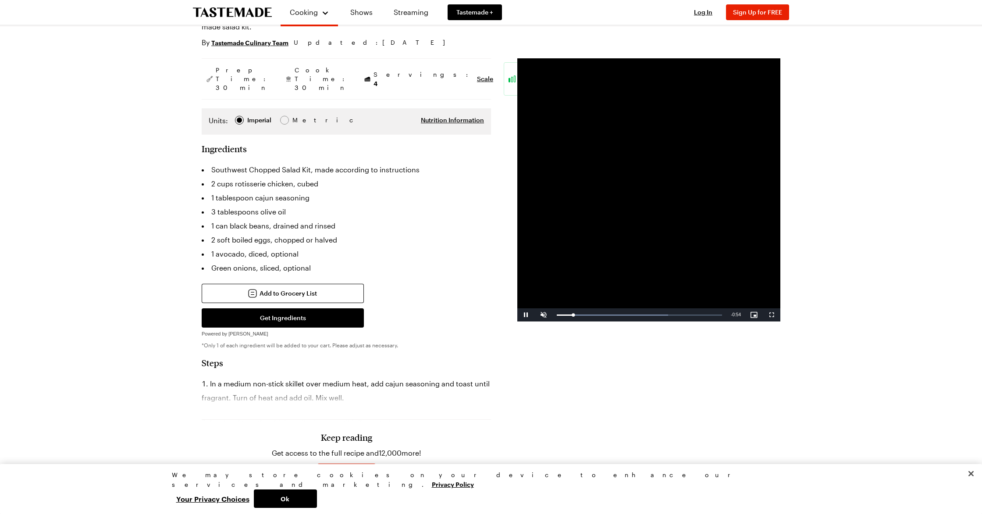
scroll to position [99, 0]
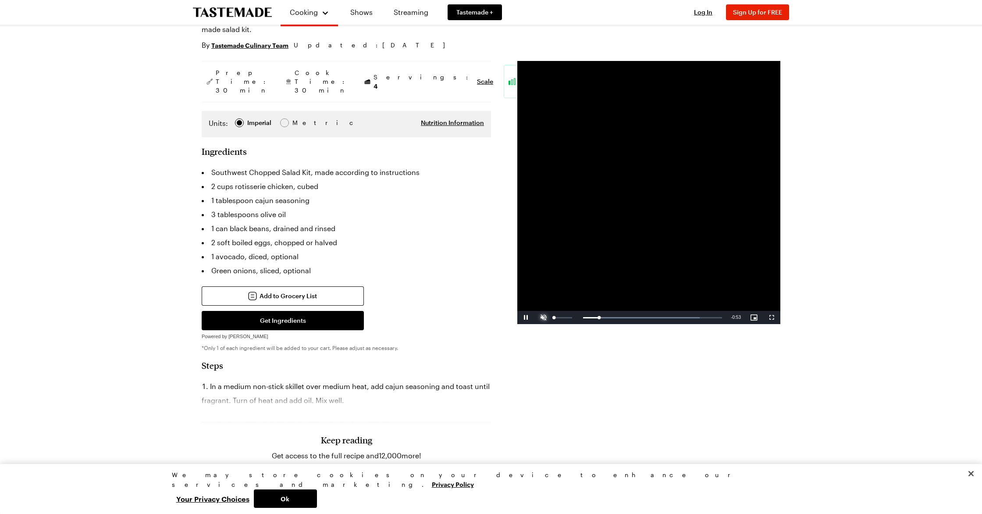
click at [541, 317] on span "Video Player" at bounding box center [544, 317] width 18 height 0
drag, startPoint x: 581, startPoint y: 317, endPoint x: 526, endPoint y: 319, distance: 55.2
click at [526, 319] on div "Play Mute 0% Current Time 0:00 / Duration 0:59 Loaded : 83.80% 0:00 0:00 Stream…" at bounding box center [648, 317] width 263 height 13
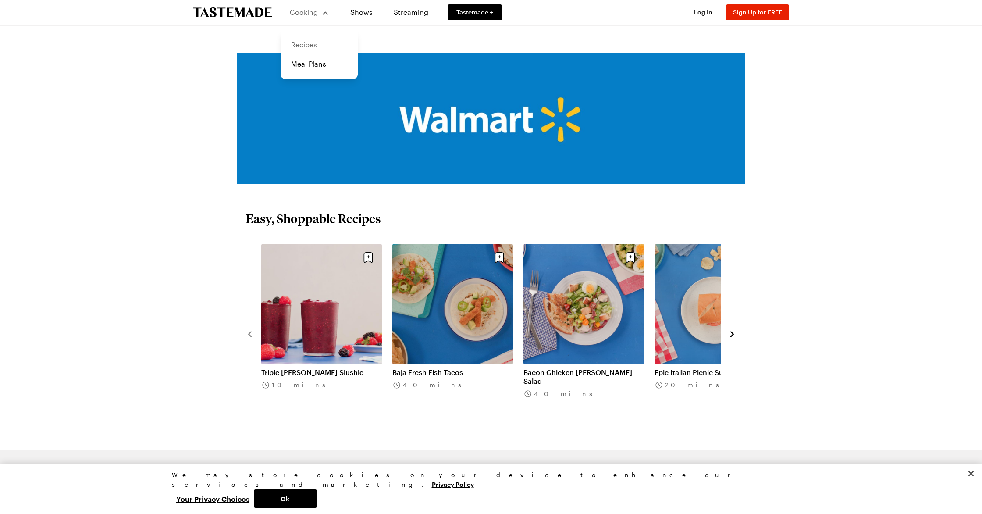
click at [299, 42] on link "Recipes" at bounding box center [319, 44] width 67 height 19
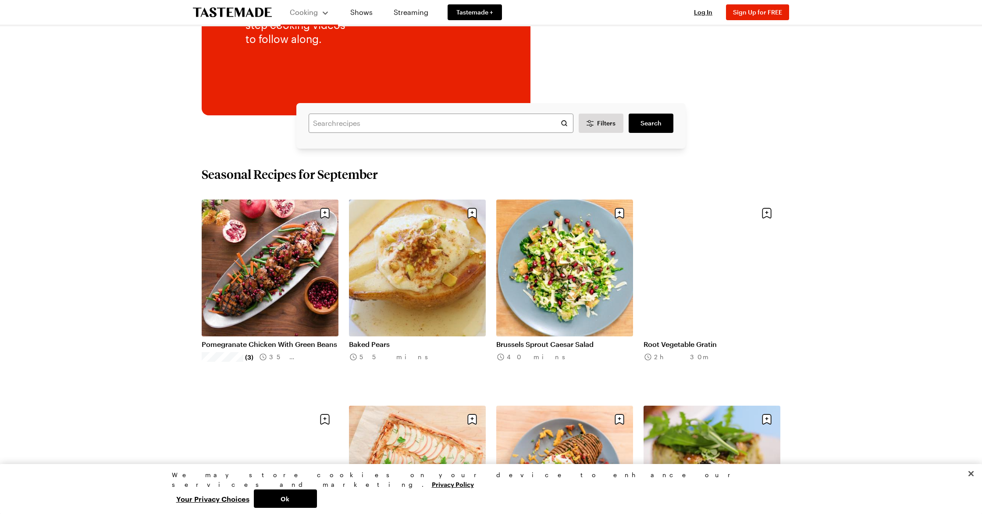
scroll to position [166, 0]
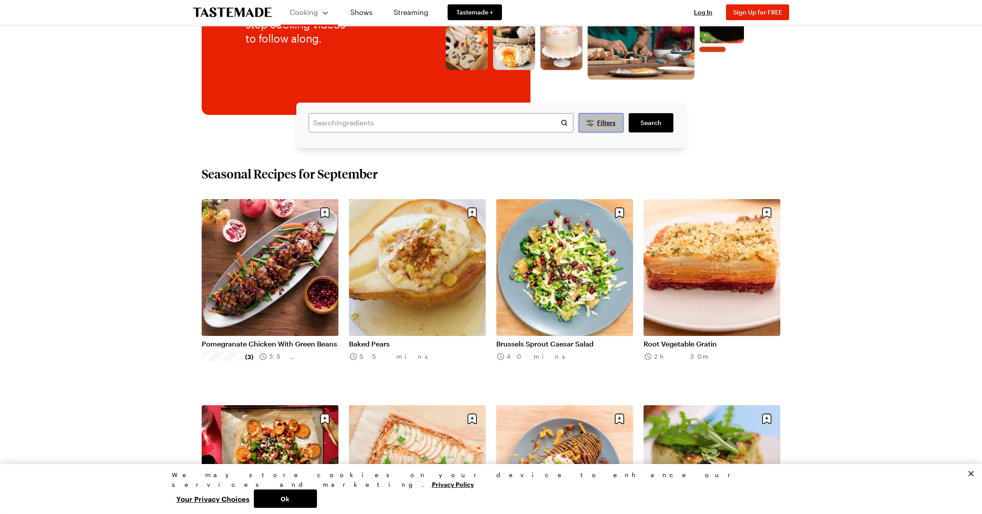
click at [600, 119] on span "Filters" at bounding box center [606, 122] width 18 height 9
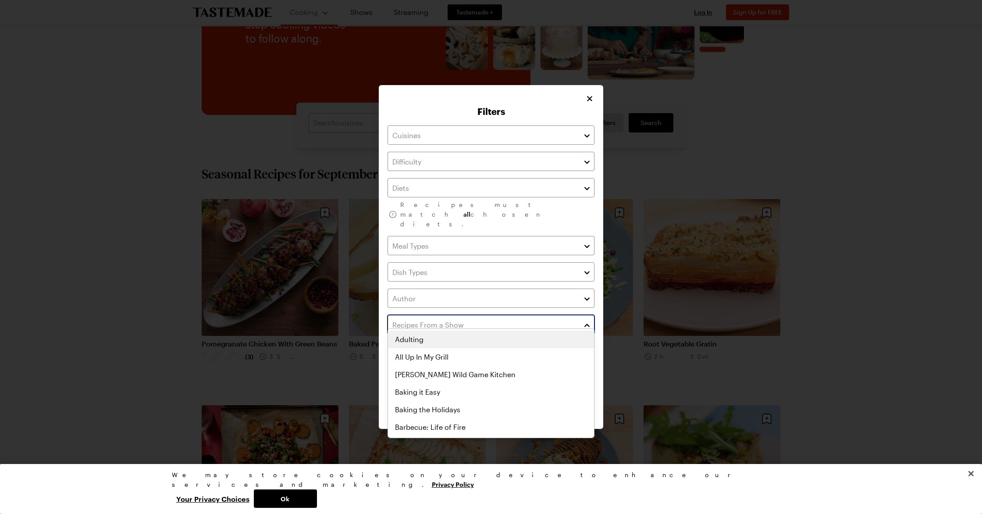
click at [504, 316] on input "text" at bounding box center [490, 324] width 207 height 19
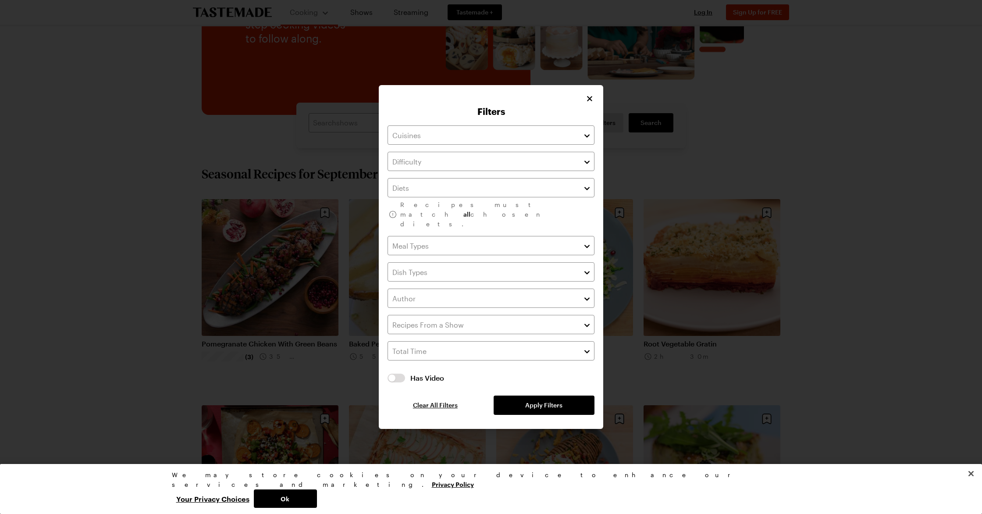
click at [457, 233] on div "Recipes must match all chosen diets. Has Video Has Video Clear All Filters Appl…" at bounding box center [490, 269] width 207 height 289
click at [456, 239] on input "text" at bounding box center [490, 245] width 207 height 19
click at [450, 169] on div "Recipes must match all chosen diets. Has Video Has Video Clear All Filters Appl…" at bounding box center [490, 269] width 207 height 289
click at [450, 169] on input "text" at bounding box center [490, 161] width 207 height 19
click at [589, 107] on div "Filters Recipes must match all chosen diets. Has Video Has Video Clear All Filt…" at bounding box center [491, 257] width 224 height 344
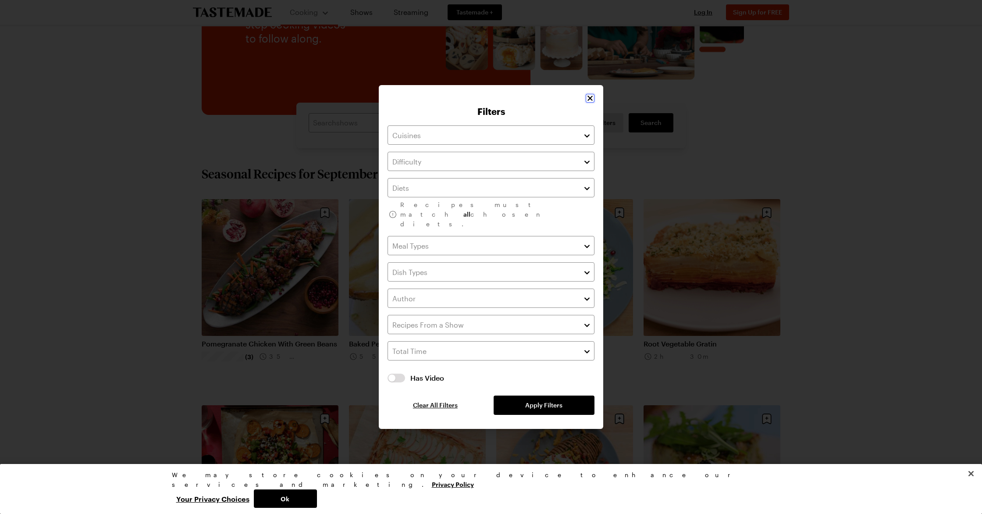
click at [589, 101] on icon "Close" at bounding box center [589, 98] width 5 height 5
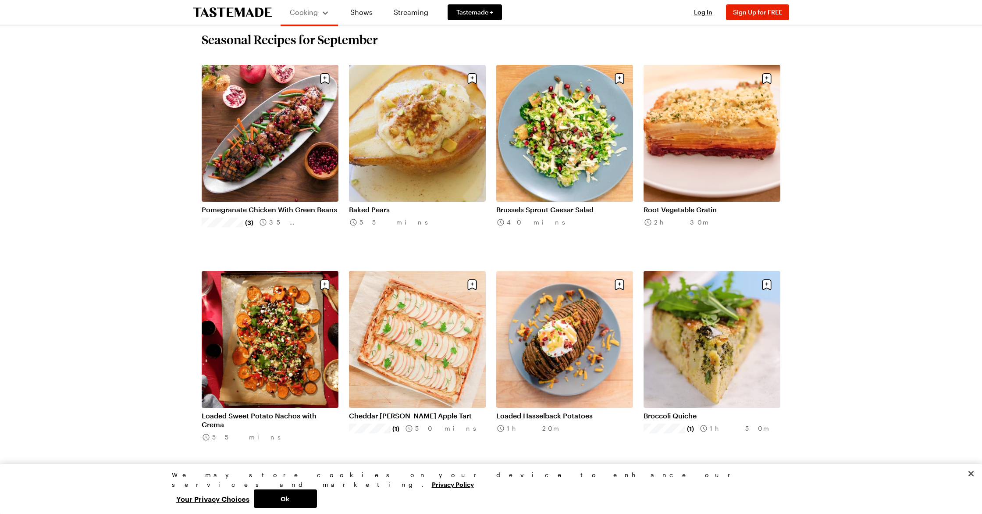
scroll to position [0, 0]
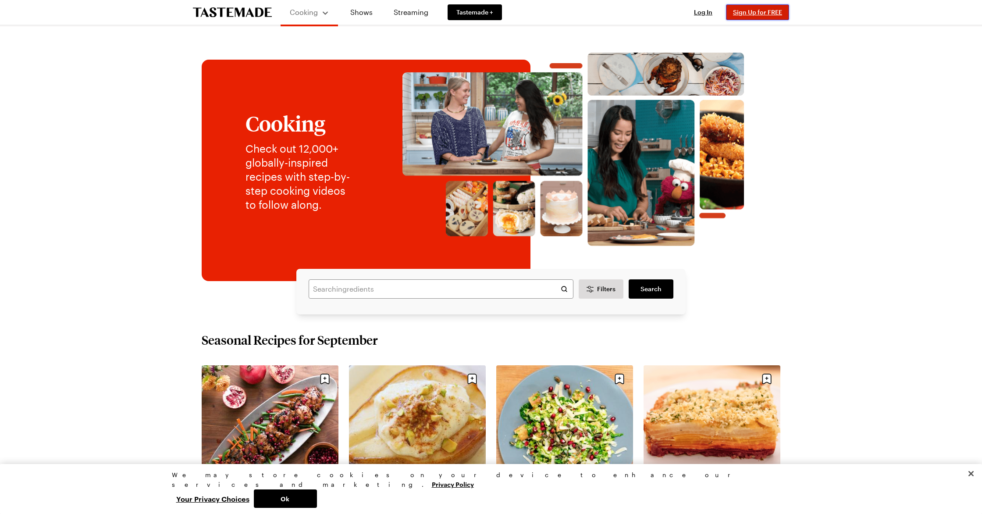
click at [760, 7] on button "Sign Up for FREE" at bounding box center [757, 12] width 63 height 16
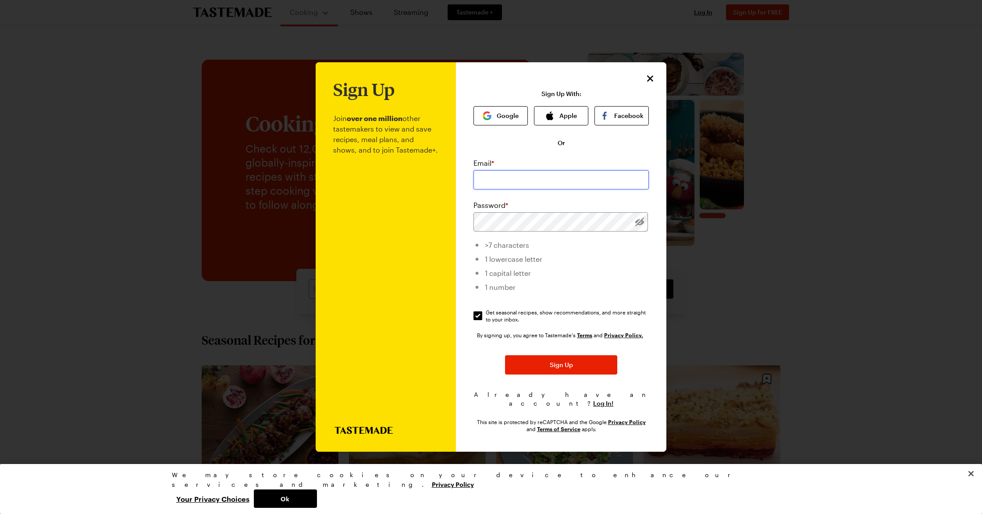
click at [524, 187] on input "email" at bounding box center [560, 179] width 175 height 19
type input "[EMAIL_ADDRESS][DOMAIN_NAME]"
click at [422, 222] on div "Sign Up Join over one million other tastemakers to view and save recipes, meal …" at bounding box center [491, 256] width 351 height 389
click at [505, 355] on button "Sign Up" at bounding box center [561, 364] width 112 height 19
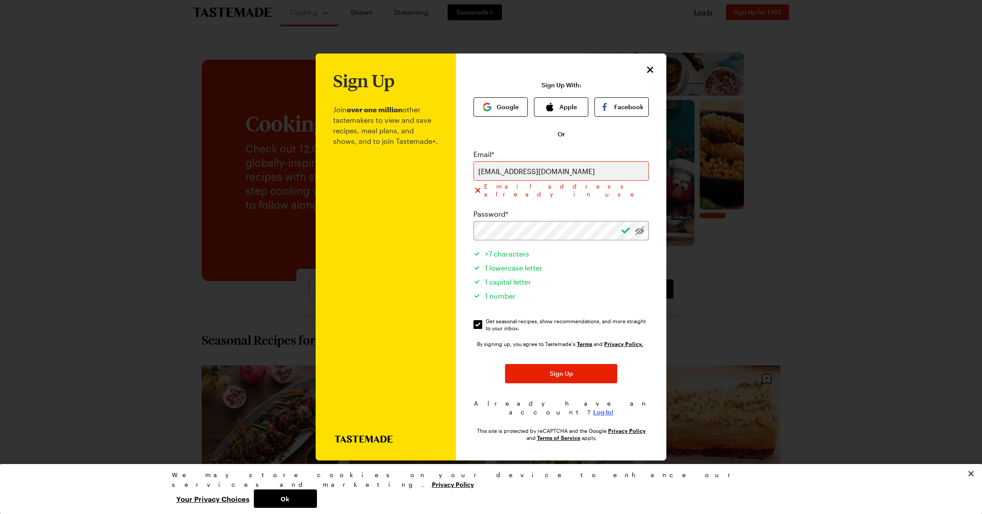
click at [601, 408] on span "Log In!" at bounding box center [603, 412] width 20 height 9
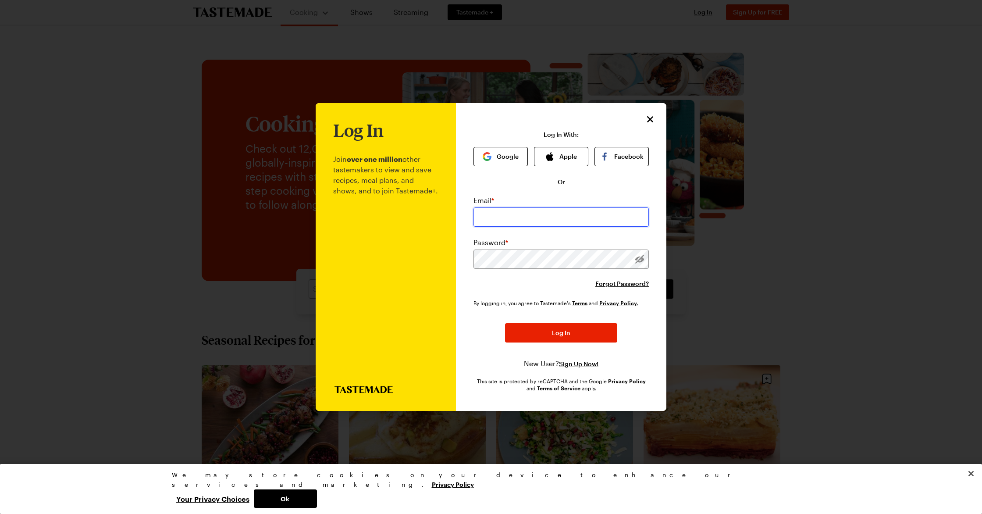
click at [550, 217] on input "email" at bounding box center [560, 216] width 175 height 19
type input "[EMAIL_ADDRESS][DOMAIN_NAME]"
click at [505, 323] on button "Log In" at bounding box center [561, 332] width 112 height 19
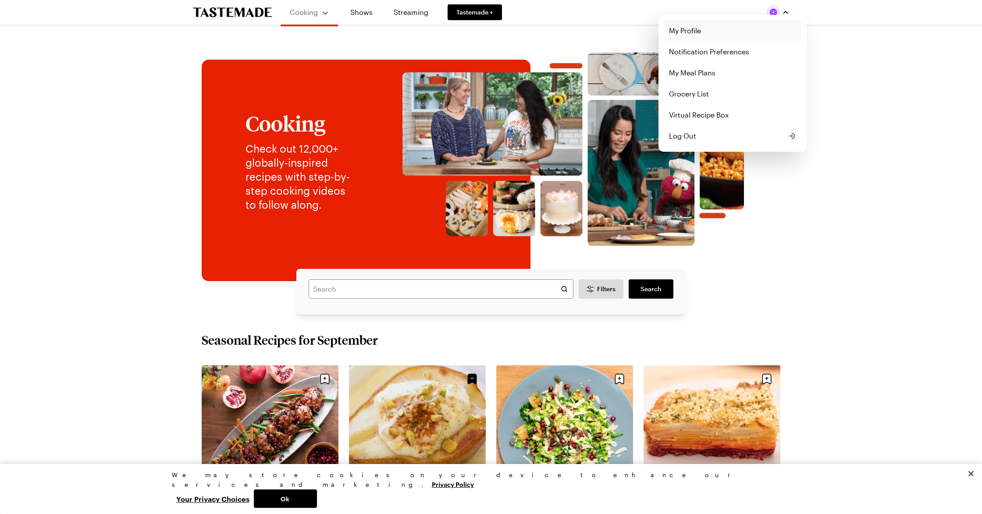
click at [696, 30] on link "My Profile" at bounding box center [732, 30] width 138 height 21
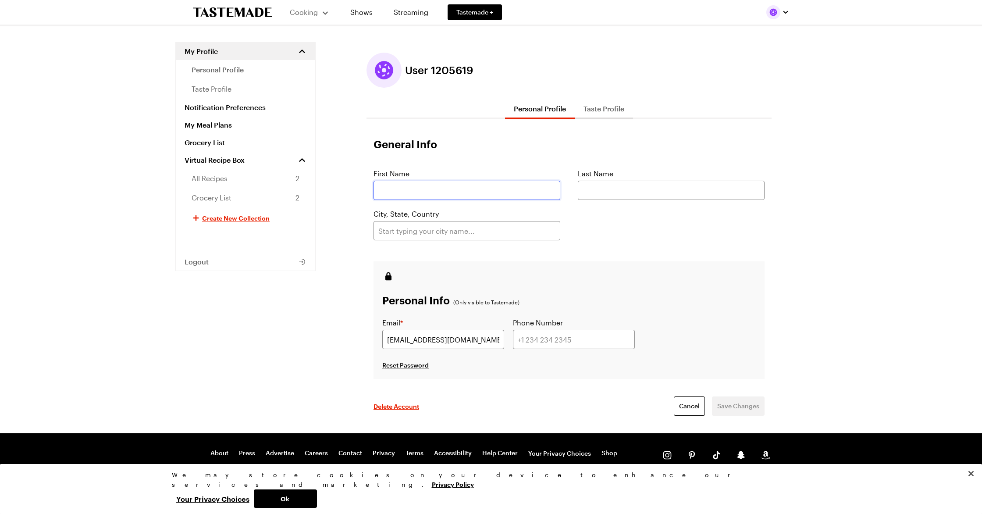
click at [448, 191] on input "text" at bounding box center [466, 190] width 187 height 19
click at [619, 231] on div "City, State, Country" at bounding box center [568, 225] width 391 height 32
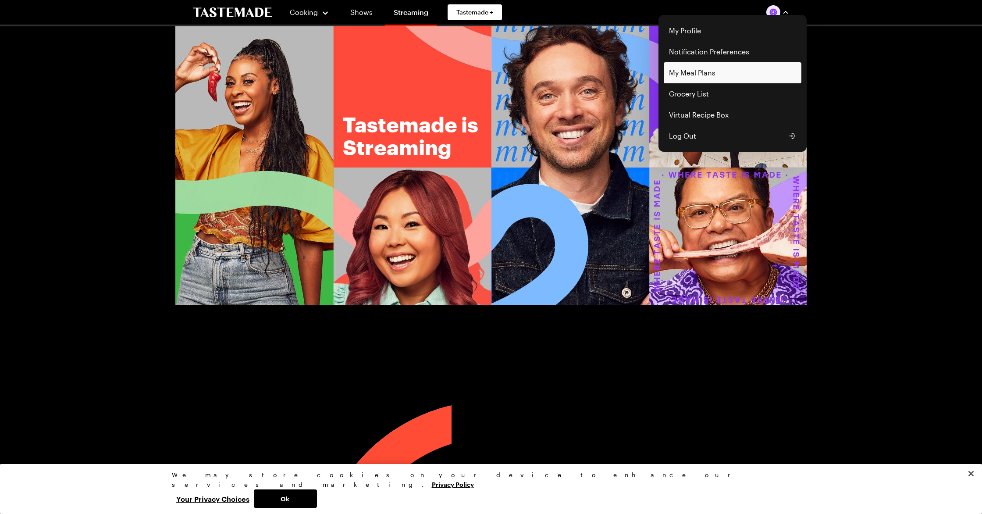
click at [683, 70] on link "My Meal Plans" at bounding box center [732, 72] width 138 height 21
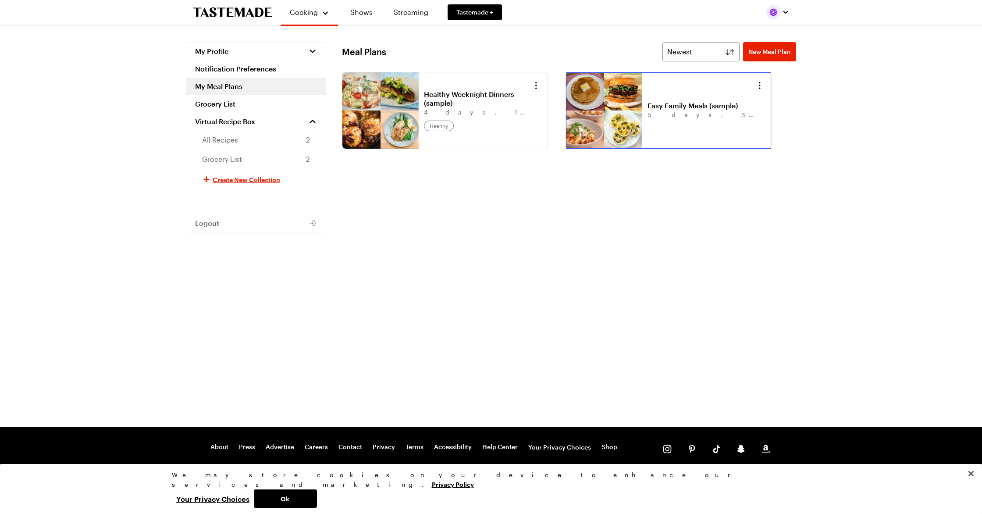
click at [676, 110] on link "Easy Family Meals (sample)" at bounding box center [701, 105] width 109 height 9
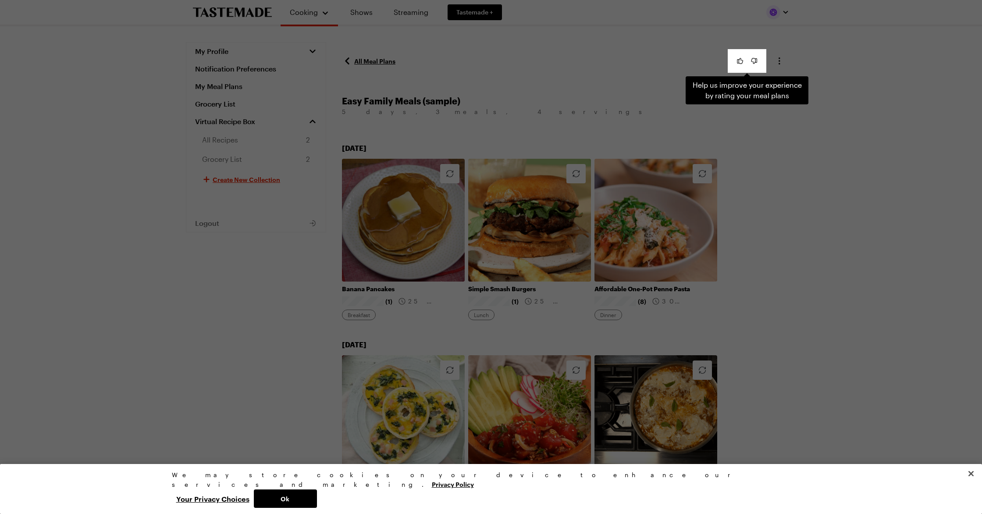
click at [888, 242] on div "Help us improve your experience by rating your meal plans . Press Escape to dis…" at bounding box center [491, 257] width 982 height 514
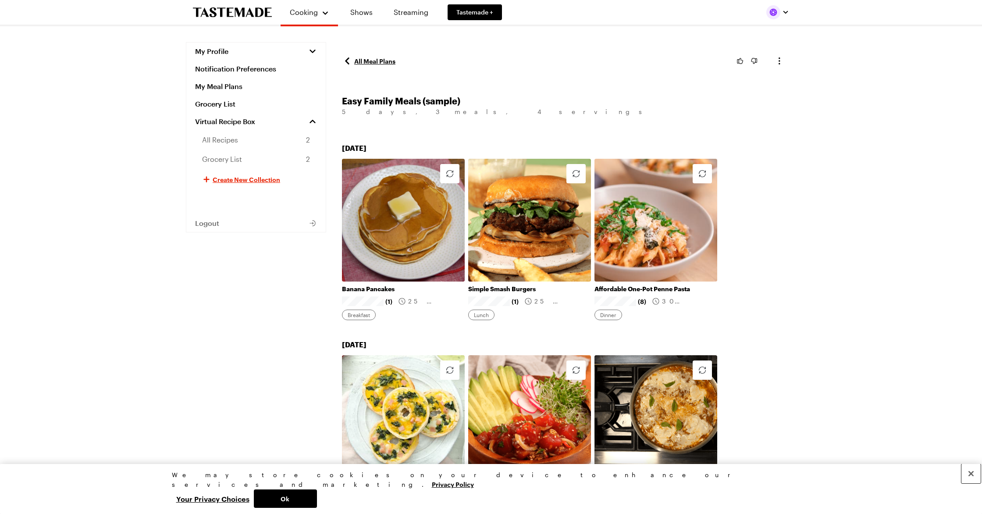
click at [972, 483] on button "Close" at bounding box center [970, 473] width 19 height 19
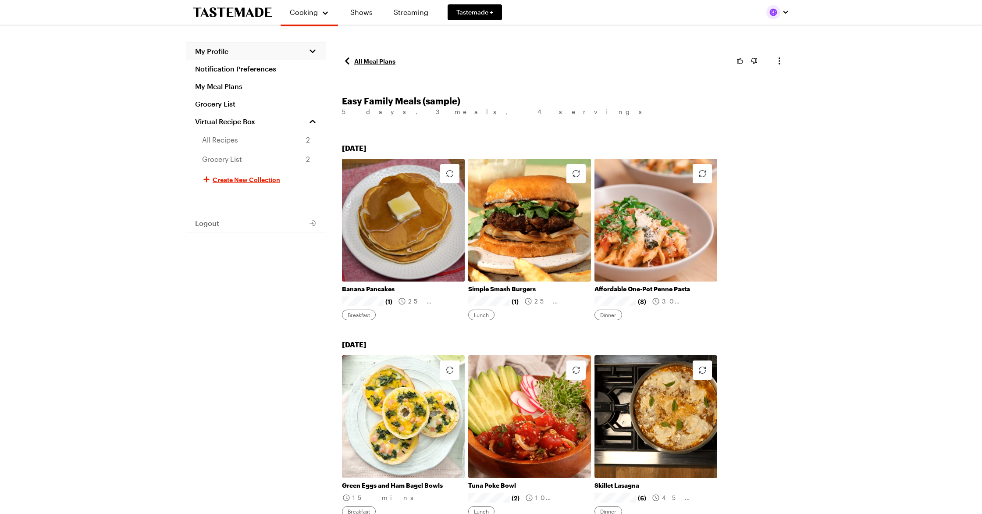
click at [318, 53] on button "My Profile" at bounding box center [255, 52] width 139 height 18
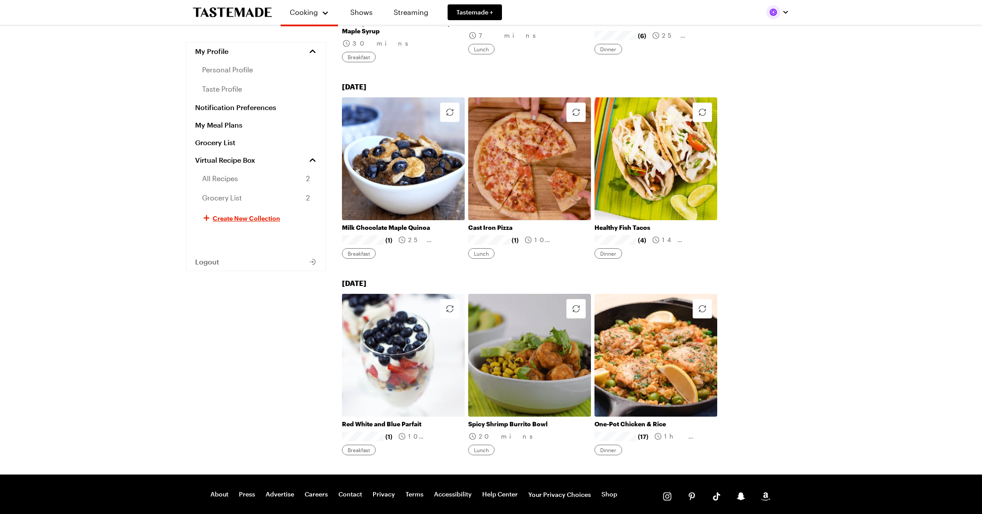
scroll to position [706, 0]
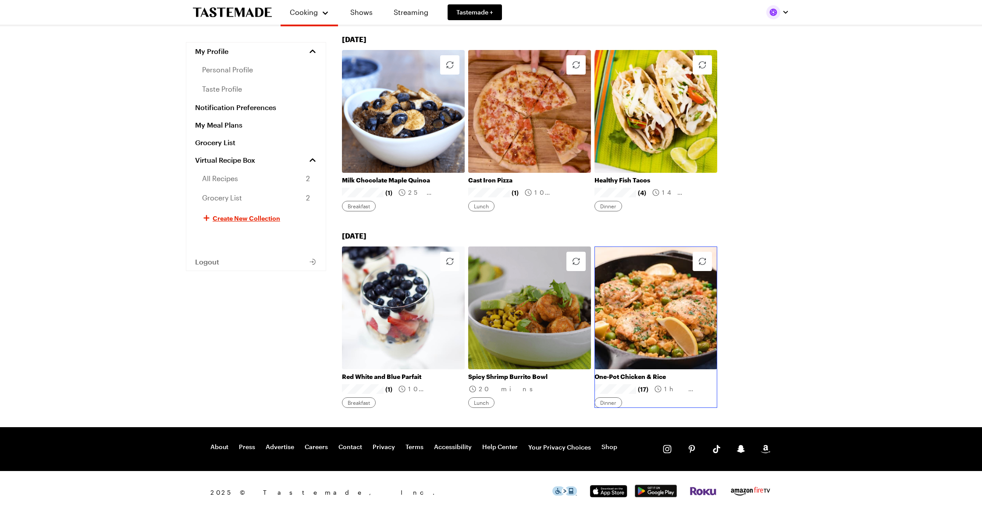
click at [646, 372] on link "One-Pot Chicken & Rice" at bounding box center [655, 376] width 123 height 8
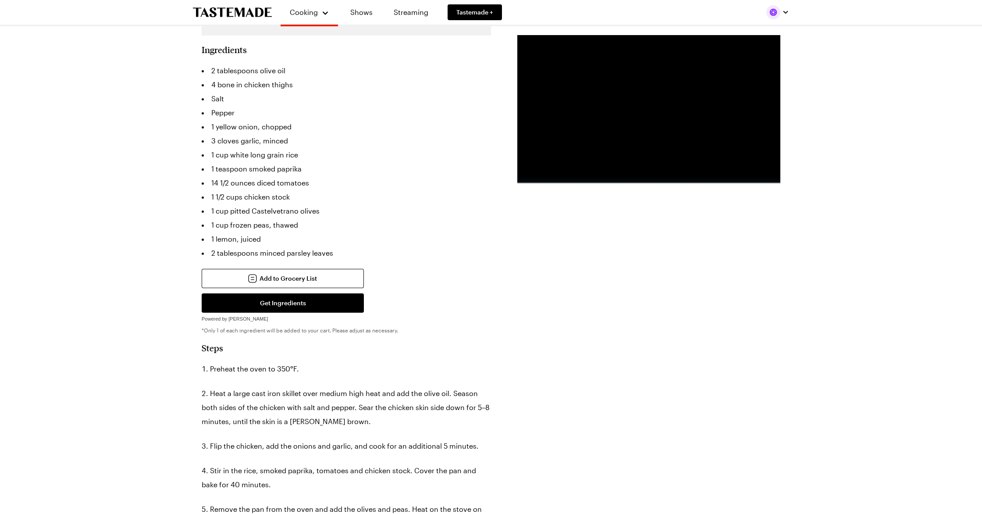
scroll to position [277, 0]
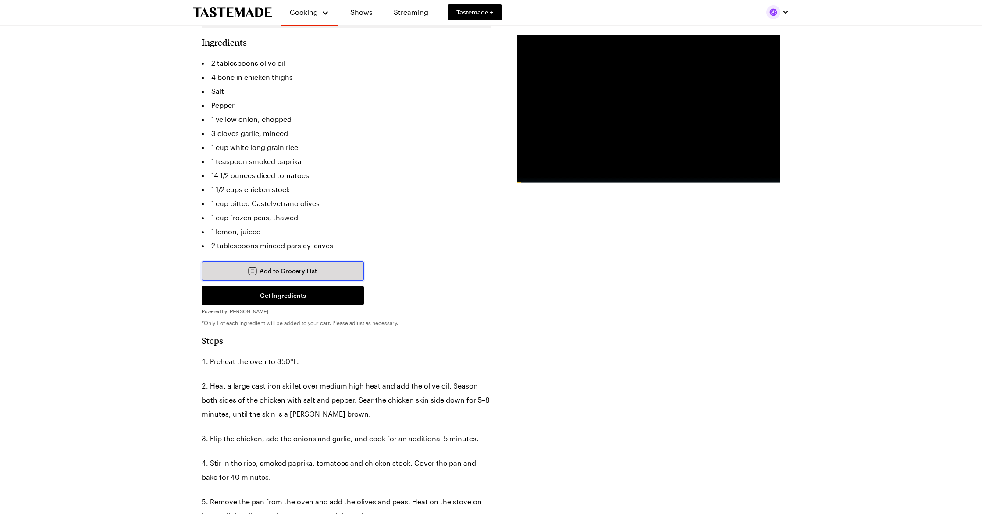
click at [301, 266] on span "Add to Grocery List" at bounding box center [287, 270] width 57 height 9
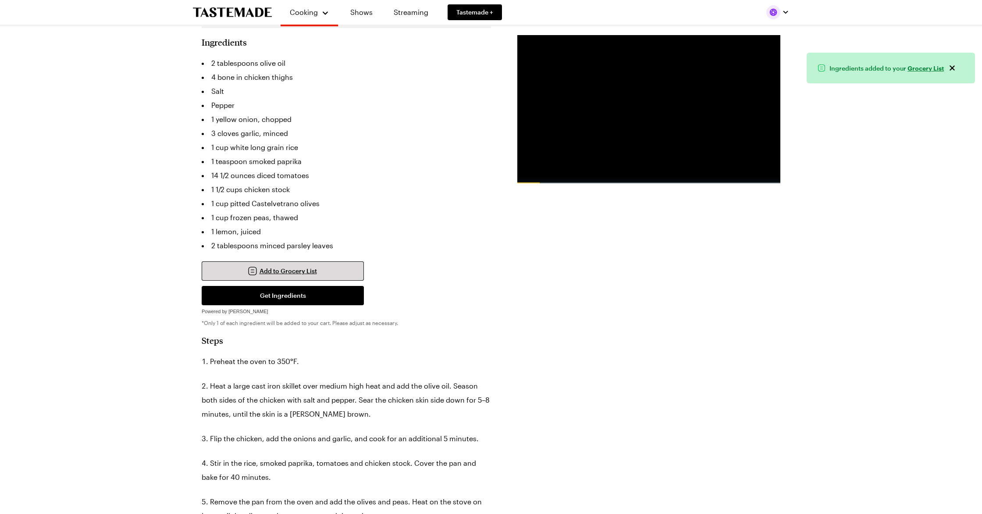
type textarea "x"
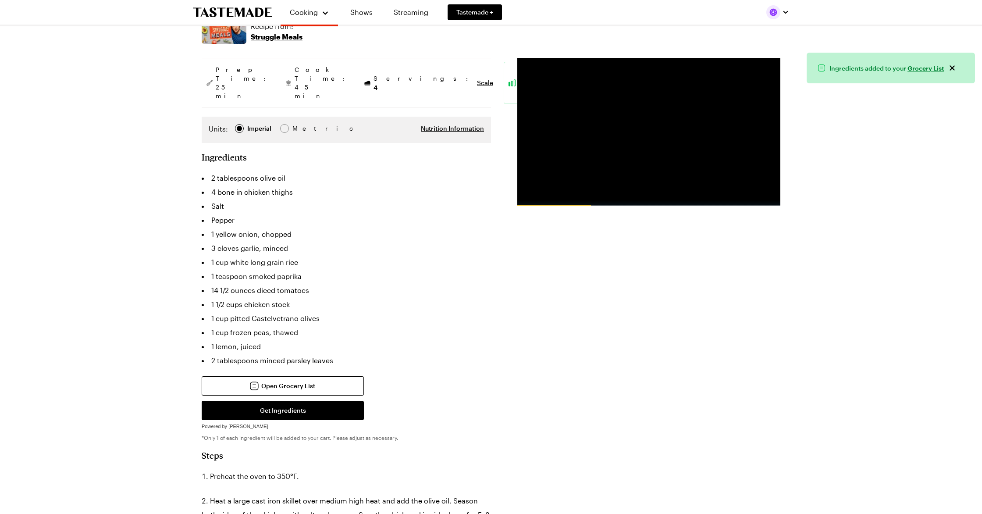
scroll to position [155, 0]
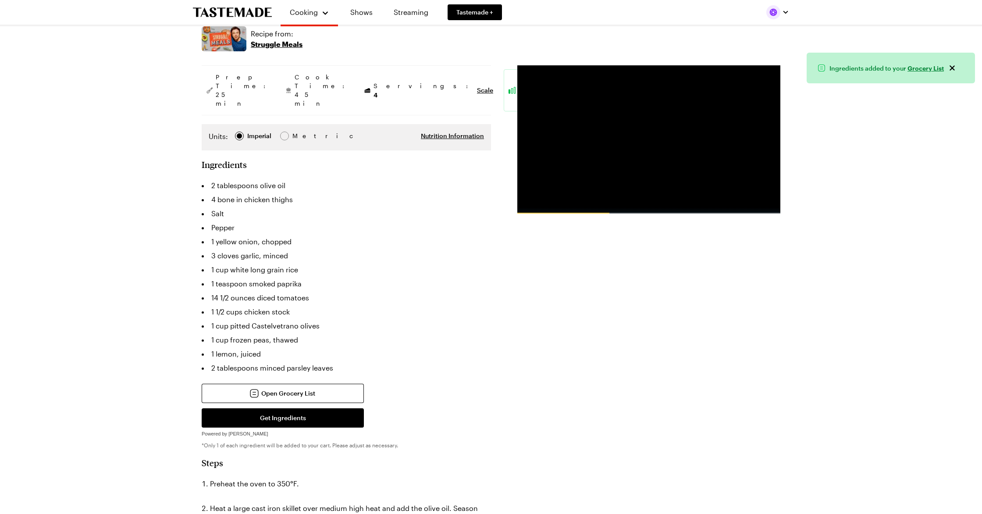
click at [935, 70] on link "Grocery List" at bounding box center [925, 68] width 36 height 8
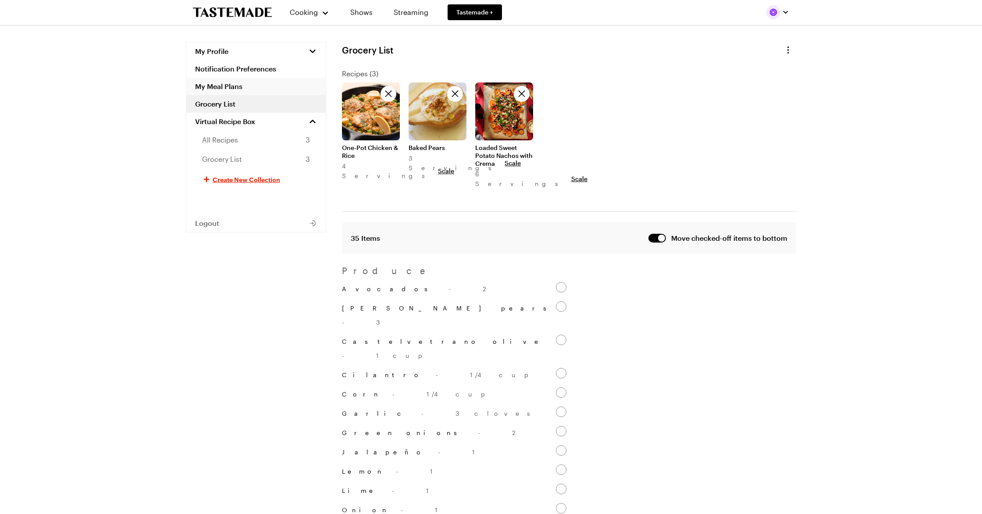
click at [243, 85] on link "My Meal Plans" at bounding box center [255, 87] width 139 height 18
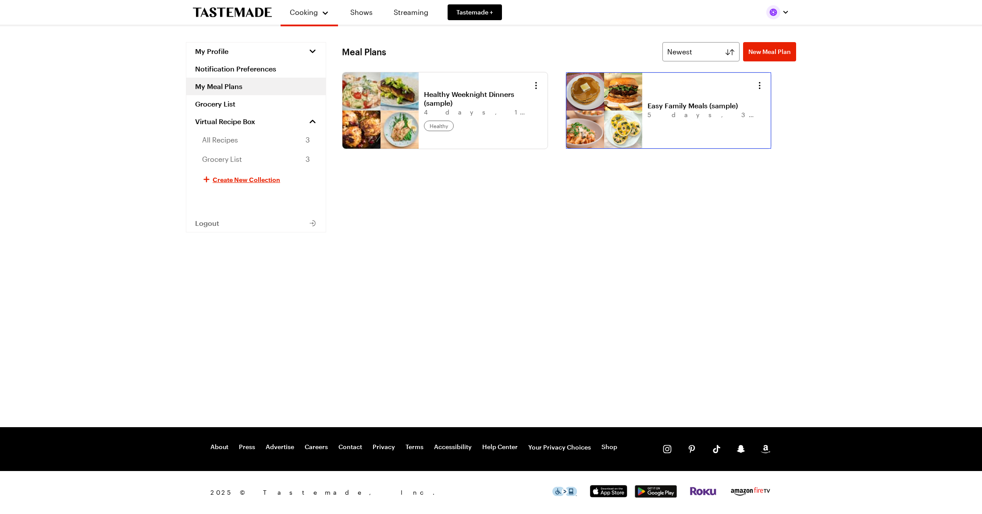
click at [671, 110] on link "Easy Family Meals (sample)" at bounding box center [701, 105] width 109 height 9
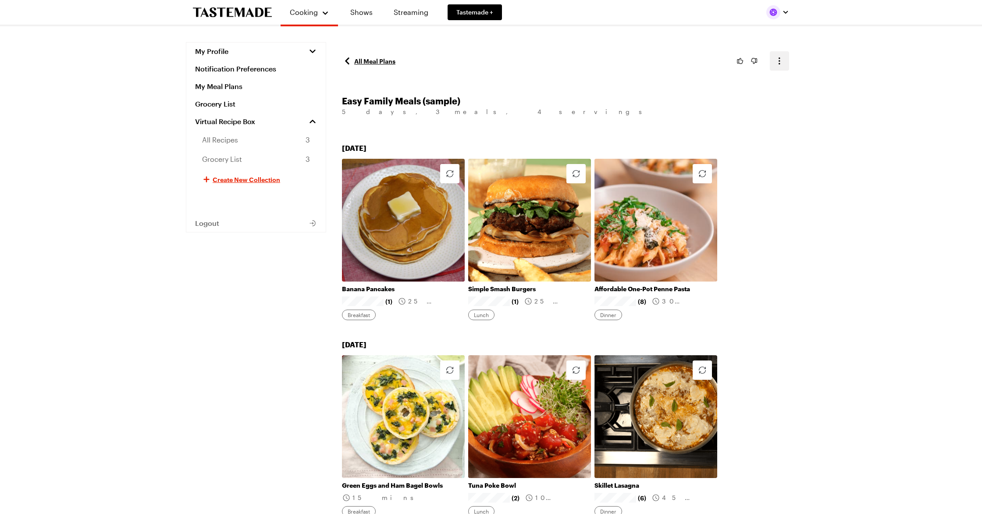
click at [781, 57] on icon "button" at bounding box center [779, 61] width 11 height 11
click at [311, 50] on icon "button" at bounding box center [312, 51] width 9 height 9
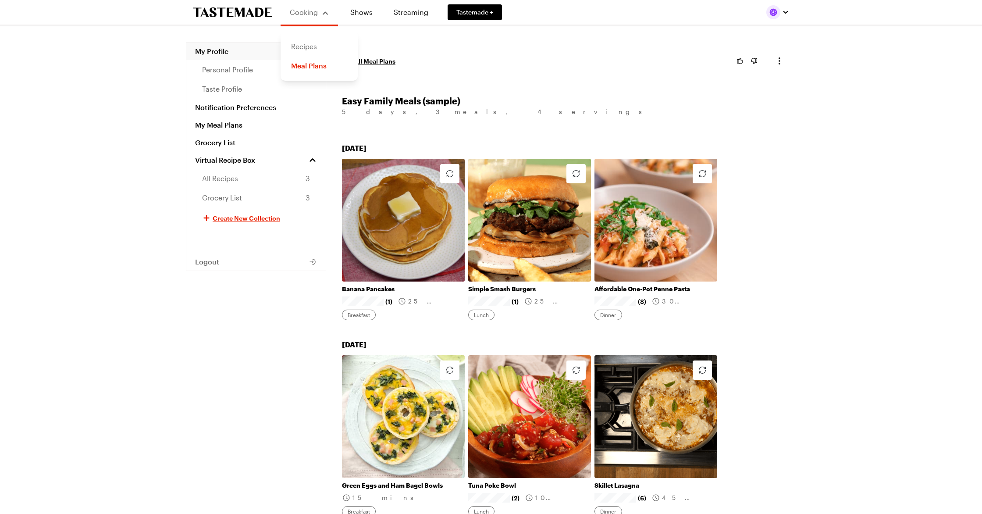
click at [301, 42] on link "Recipes" at bounding box center [319, 46] width 67 height 19
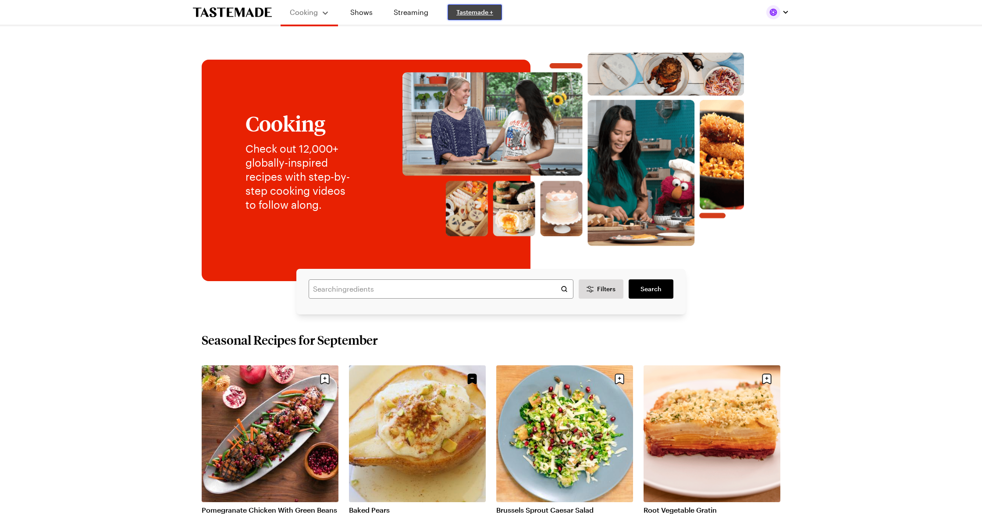
click at [488, 14] on span "Tastemade +" at bounding box center [474, 12] width 37 height 9
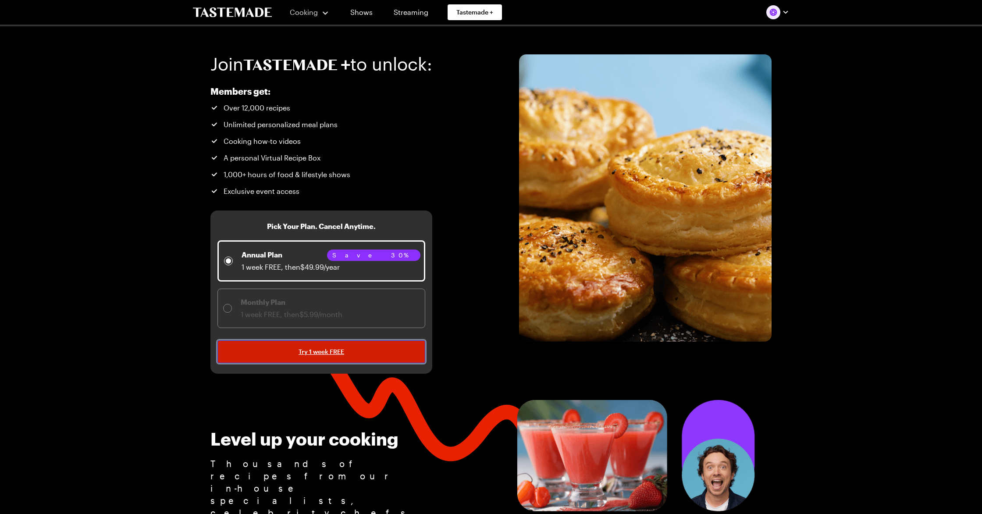
click at [312, 354] on span "Try 1 week FREE" at bounding box center [321, 351] width 46 height 9
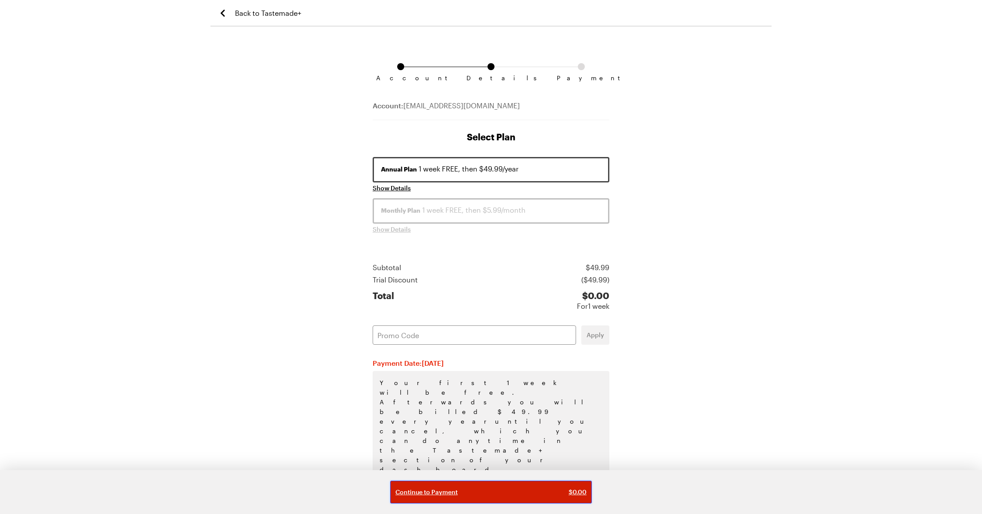
click at [454, 492] on span "Continue to Payment" at bounding box center [426, 491] width 62 height 9
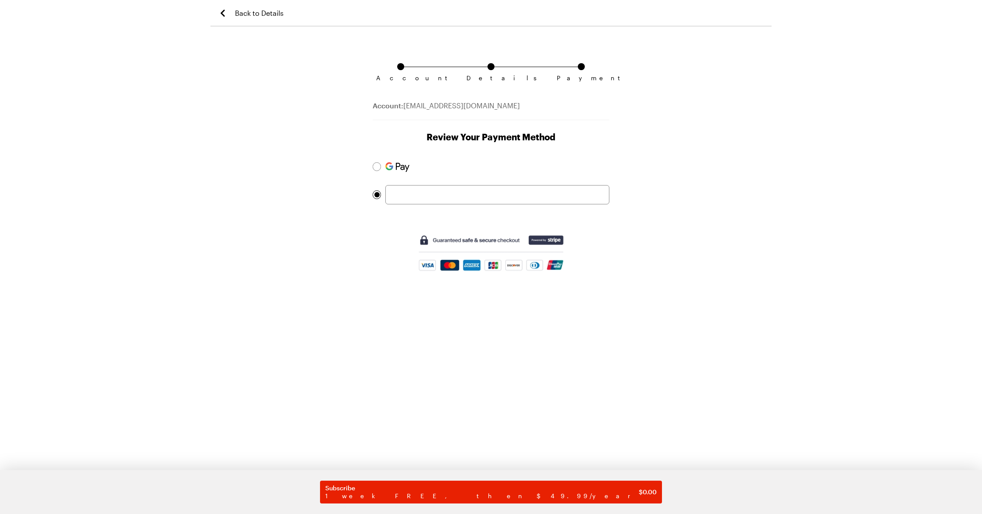
click at [441, 211] on form "Subscribe 1 week FREE, then $49.99/year $ 0.00" at bounding box center [490, 220] width 237 height 127
